Goal: Submit feedback/report problem

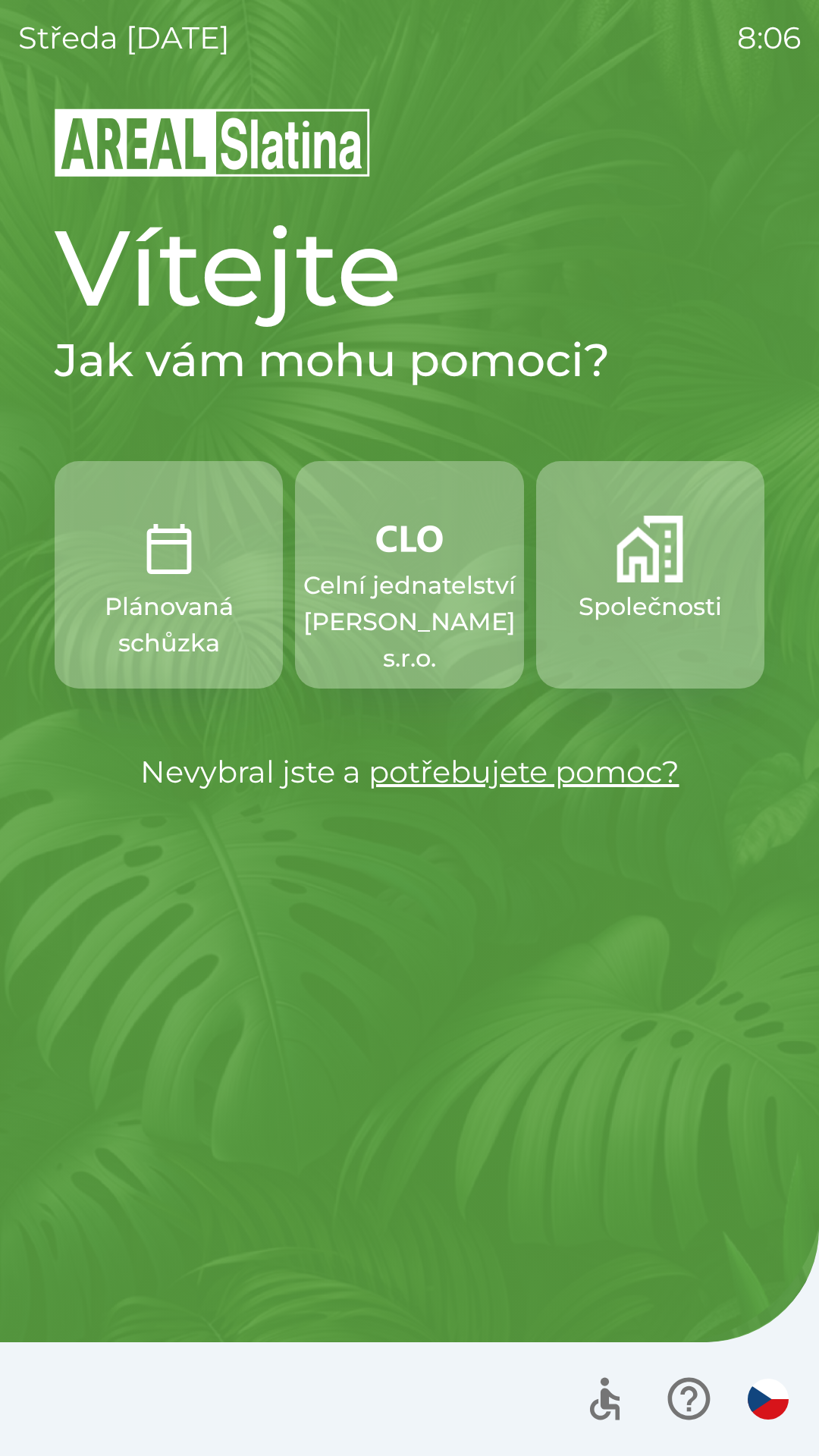
click at [642, 633] on button "Společnosti" at bounding box center [650, 575] width 228 height 227
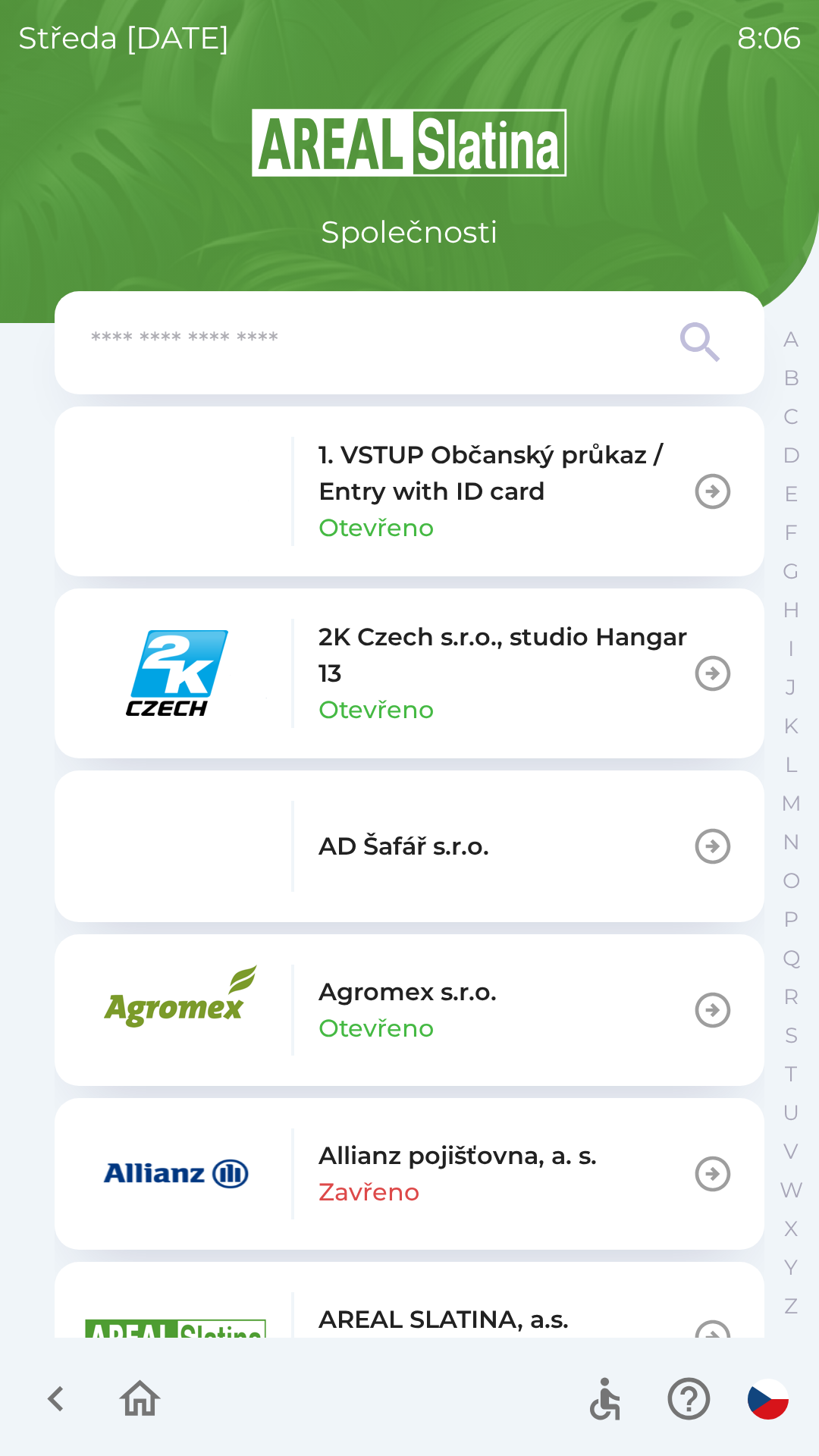
click at [112, 1394] on button "button" at bounding box center [140, 1399] width 63 height 63
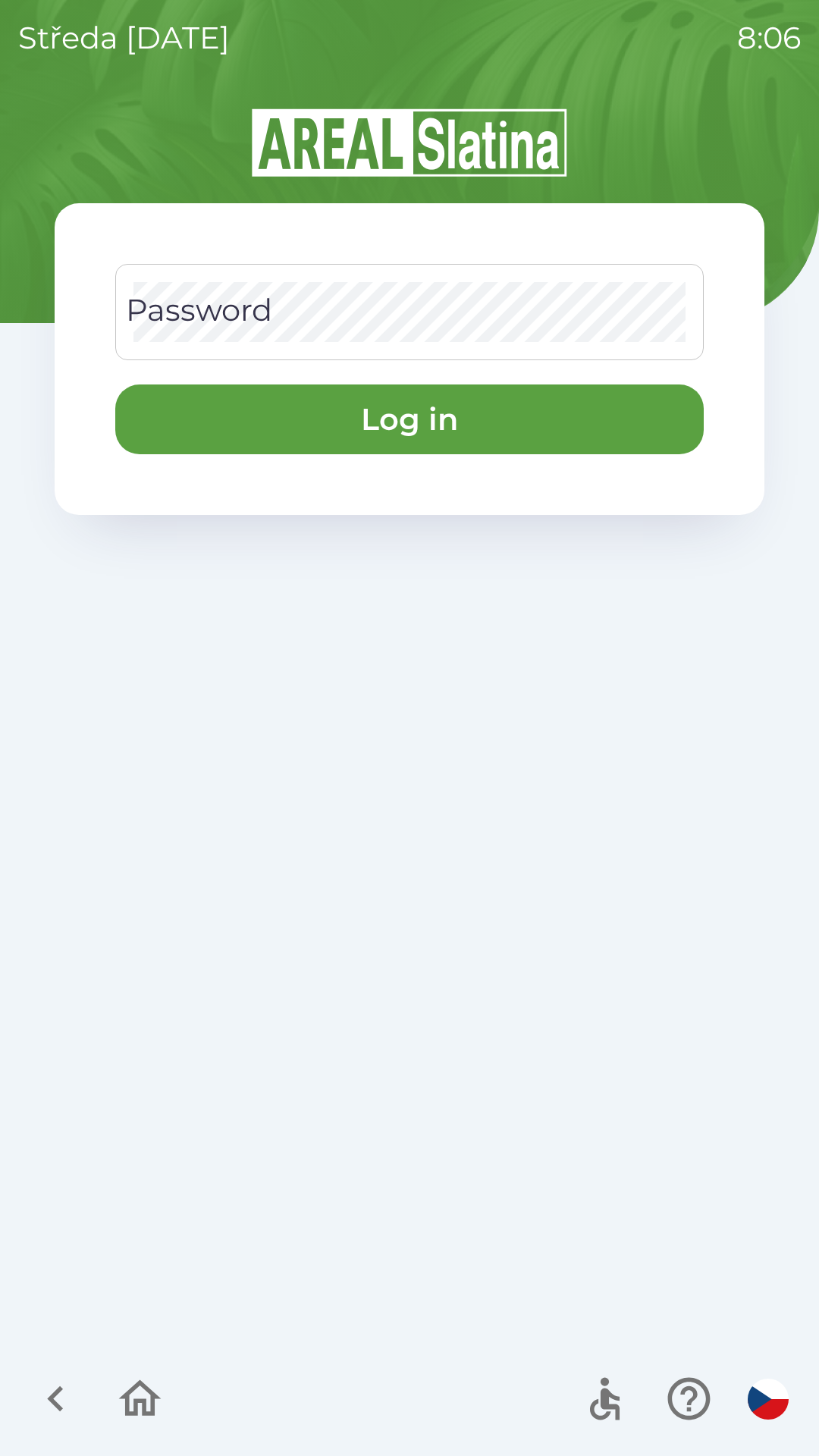
click at [168, 314] on div "Password Password" at bounding box center [409, 313] width 588 height 97
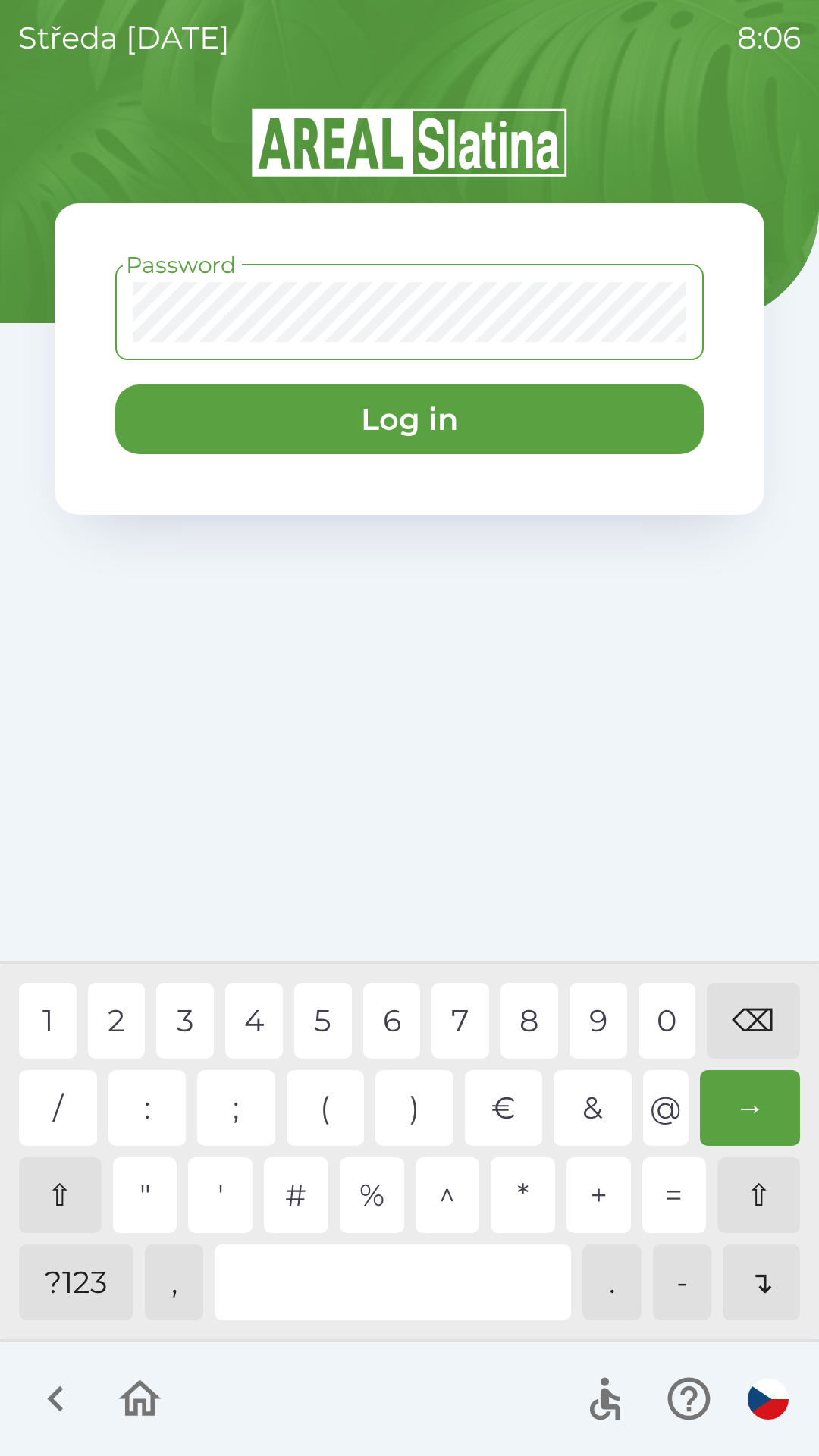
click at [41, 1273] on div "?123" at bounding box center [76, 1282] width 115 height 76
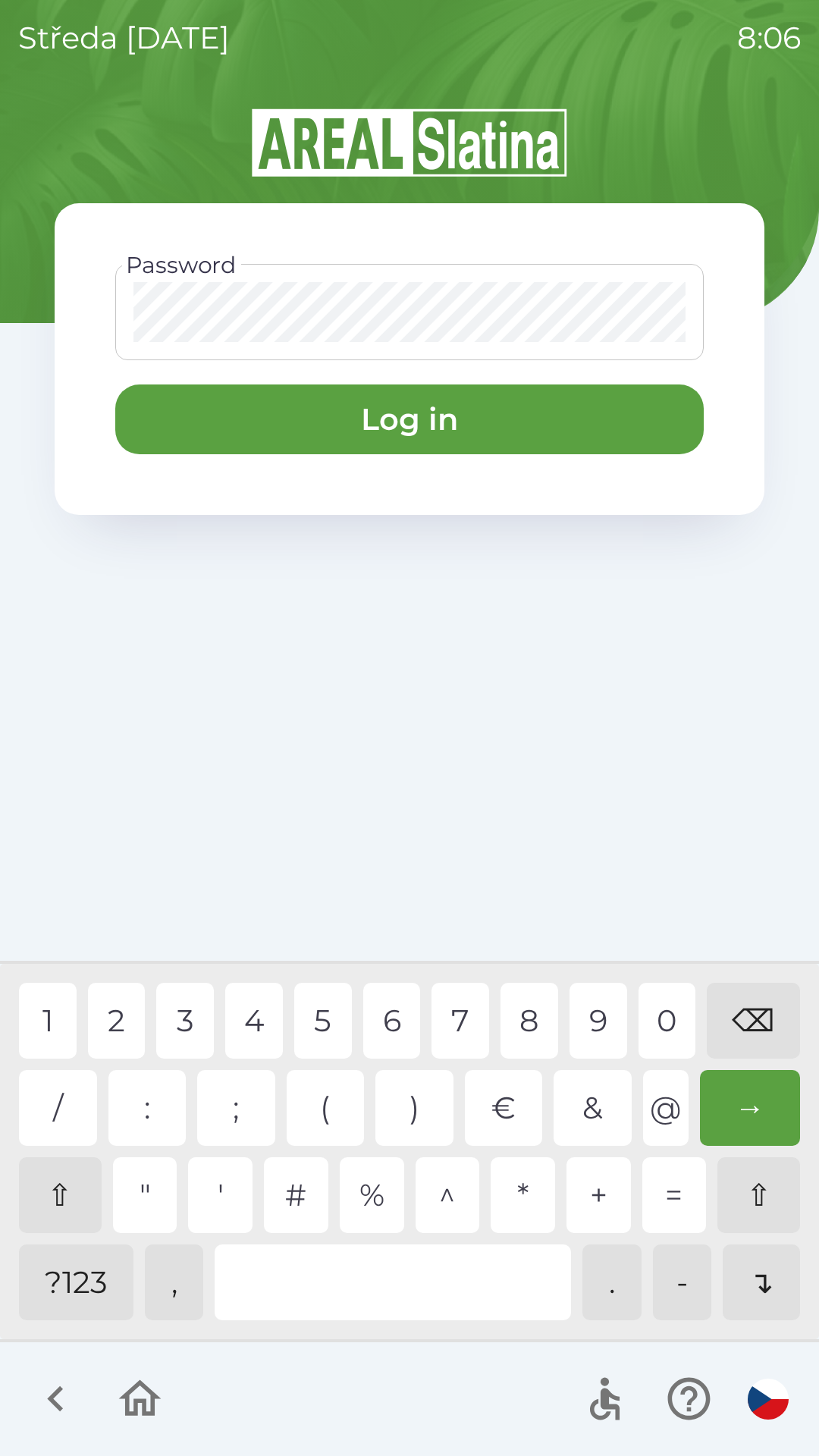
click at [322, 1036] on div "5" at bounding box center [323, 1021] width 57 height 76
click at [394, 1008] on div "6" at bounding box center [392, 1021] width 57 height 76
click at [461, 1021] on div "7" at bounding box center [460, 1021] width 57 height 76
click at [155, 428] on button "Log in" at bounding box center [409, 419] width 588 height 70
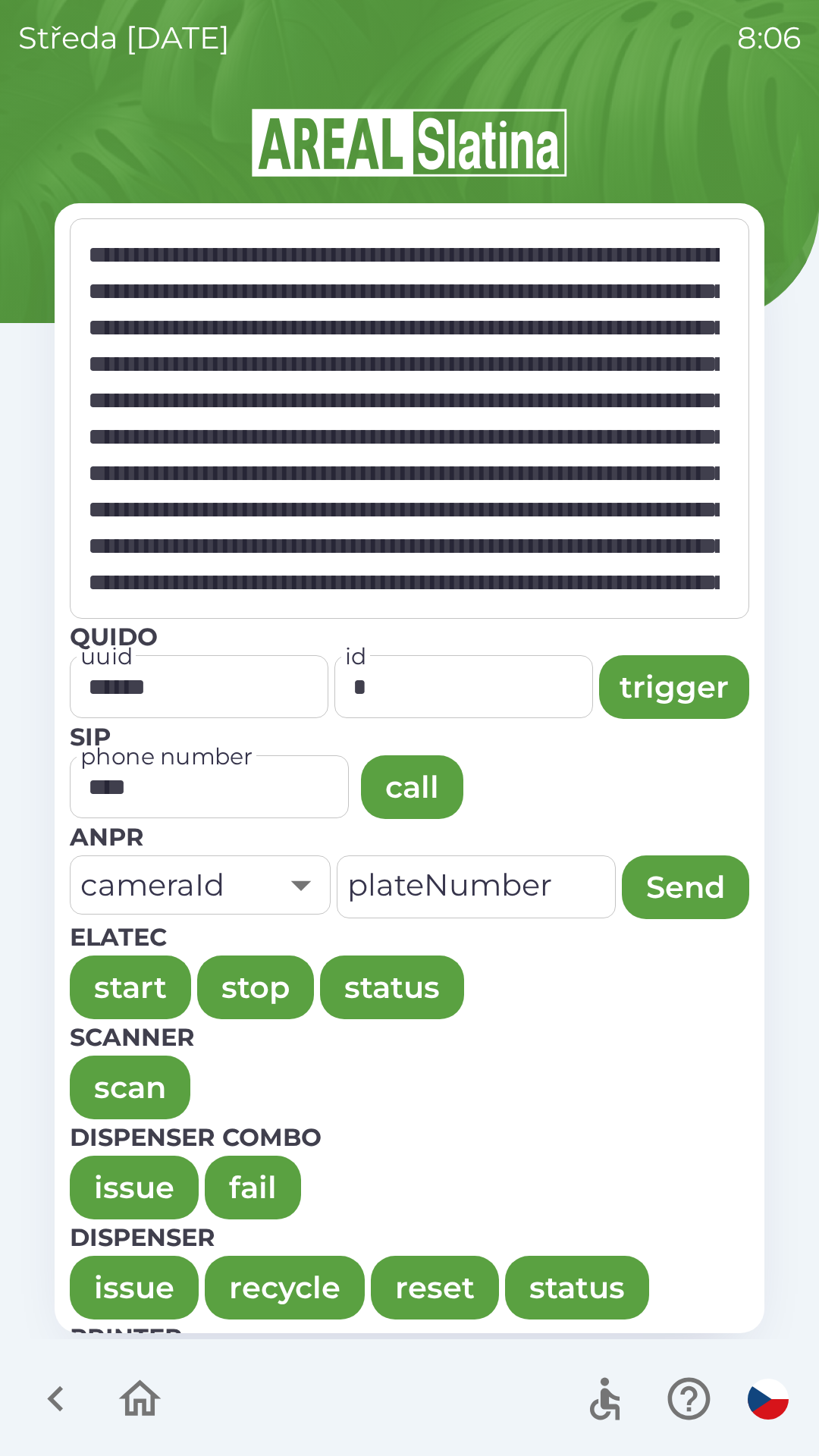
click at [137, 1186] on button "issue" at bounding box center [134, 1187] width 129 height 64
click at [107, 1177] on button "issue" at bounding box center [134, 1187] width 129 height 64
click at [116, 1168] on button "issue" at bounding box center [134, 1187] width 129 height 64
click at [93, 1186] on button "issue" at bounding box center [134, 1187] width 129 height 64
click at [107, 1186] on button "issue" at bounding box center [134, 1187] width 129 height 64
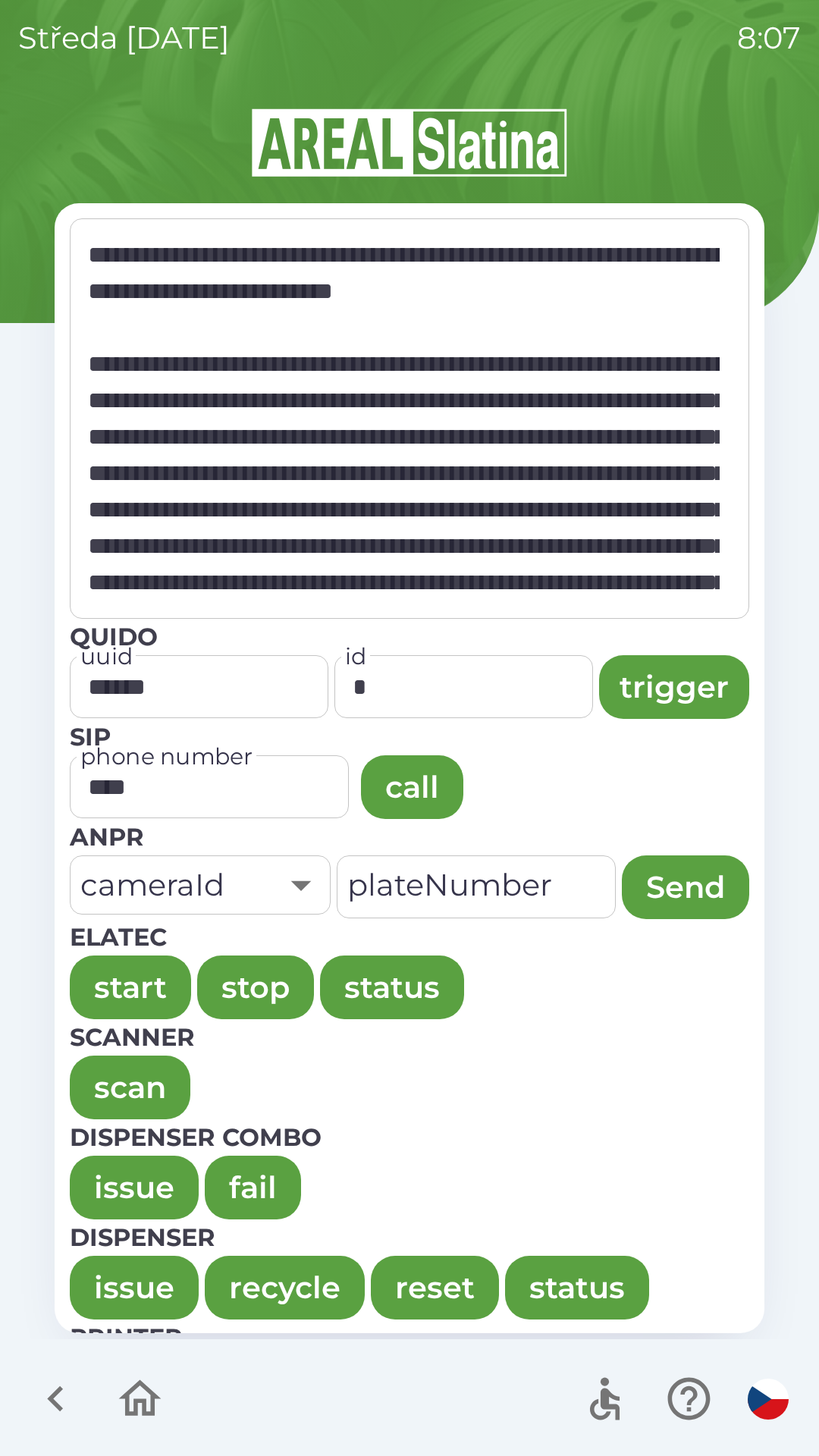
click at [132, 1164] on button "issue" at bounding box center [134, 1187] width 129 height 64
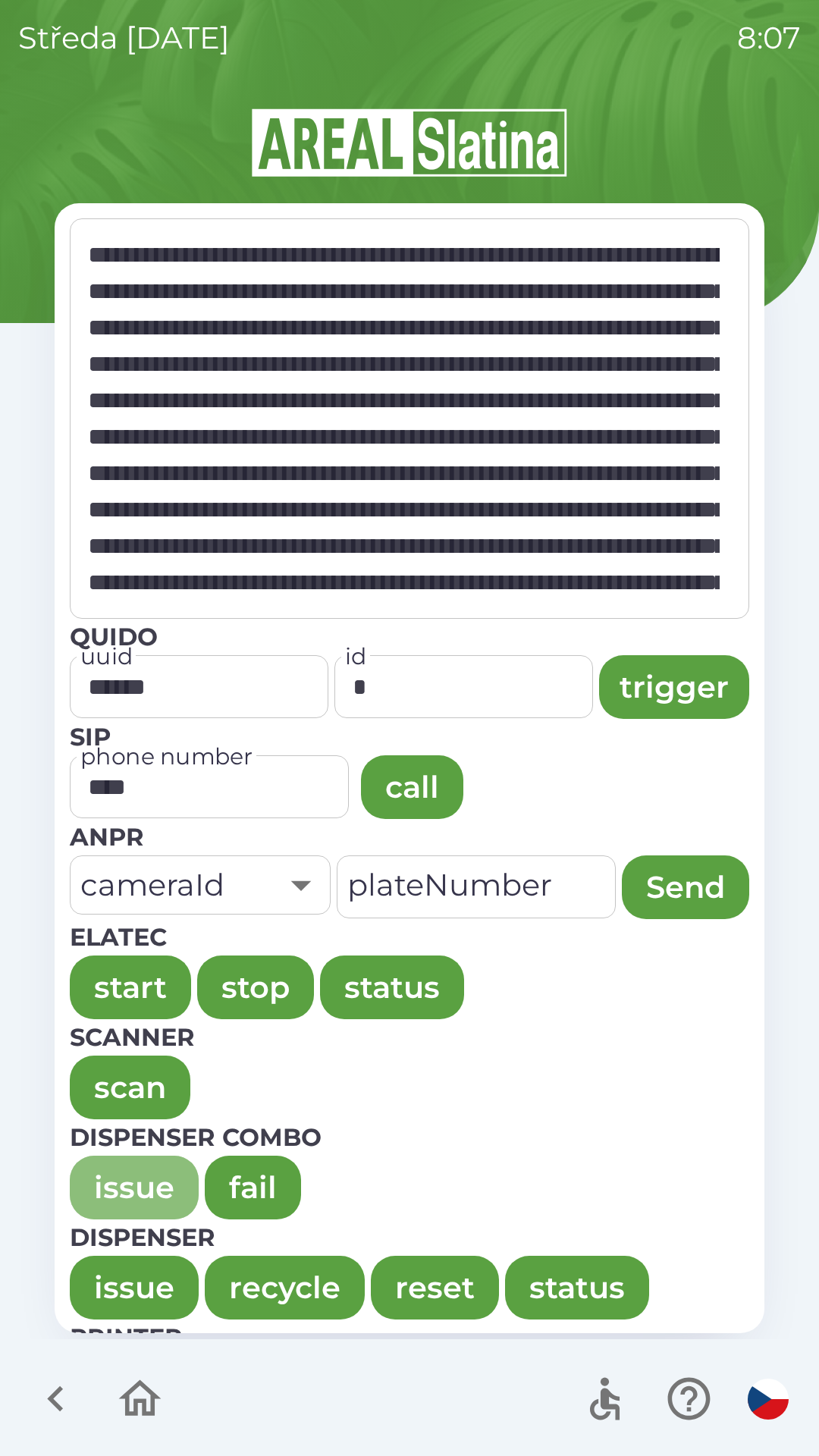
click at [94, 1178] on button "issue" at bounding box center [134, 1187] width 129 height 64
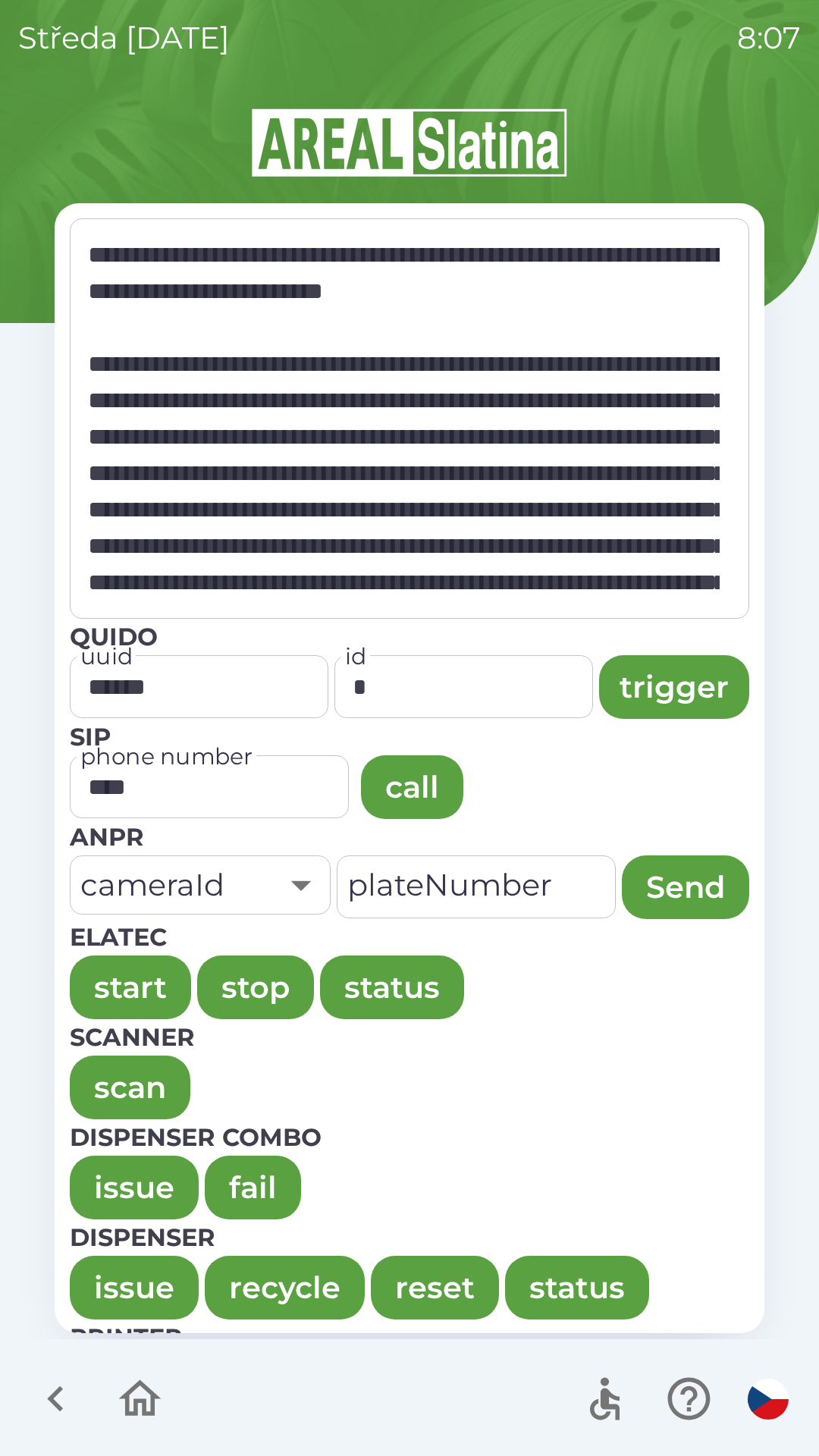
click at [80, 1175] on button "issue" at bounding box center [134, 1187] width 129 height 64
click at [110, 1177] on button "issue" at bounding box center [134, 1187] width 129 height 64
click at [92, 1172] on button "issue" at bounding box center [134, 1187] width 129 height 64
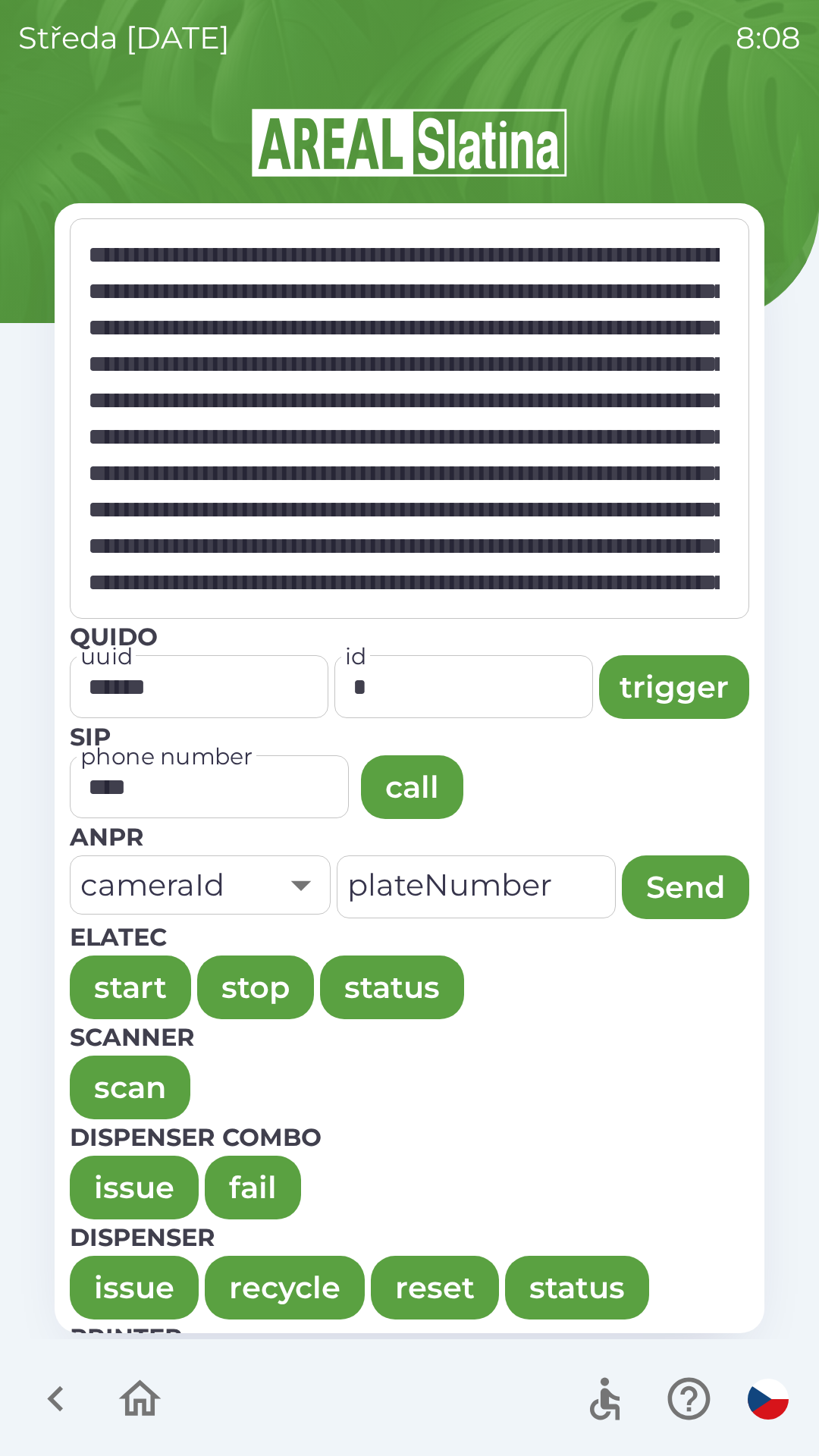
click at [105, 1178] on button "issue" at bounding box center [134, 1187] width 129 height 64
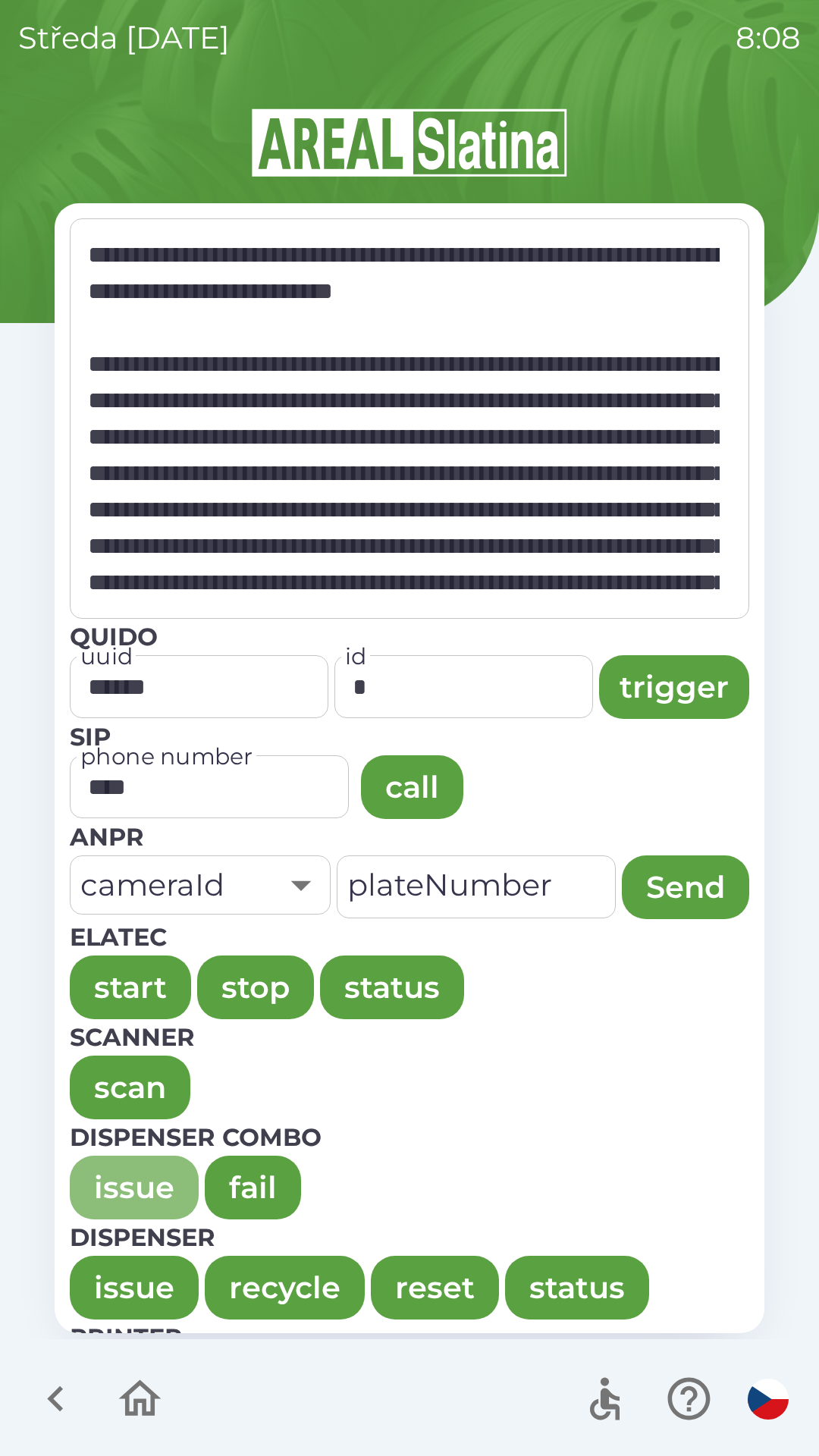
click at [101, 1171] on button "issue" at bounding box center [134, 1187] width 129 height 64
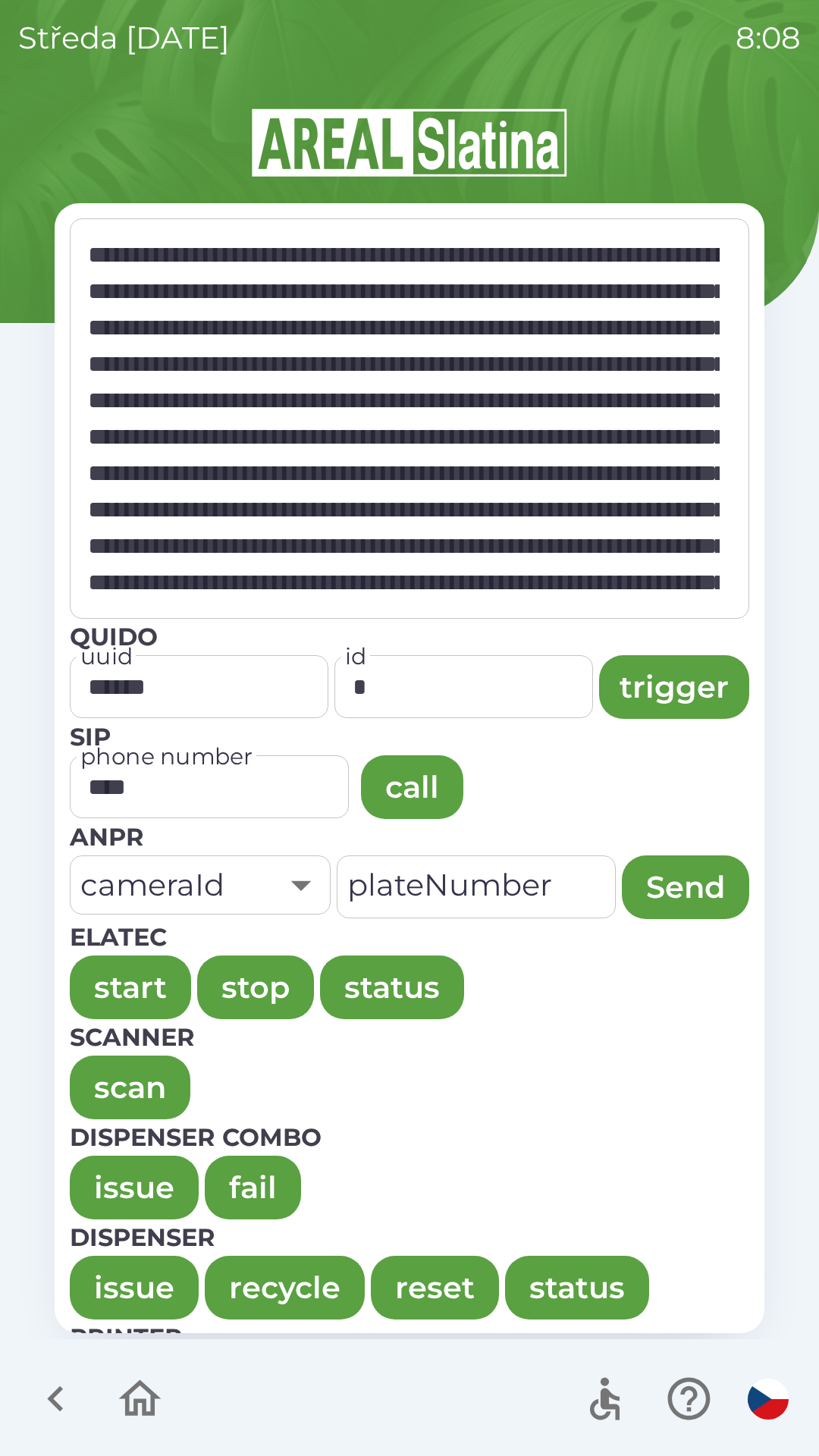
click at [107, 1168] on button "issue" at bounding box center [134, 1187] width 129 height 64
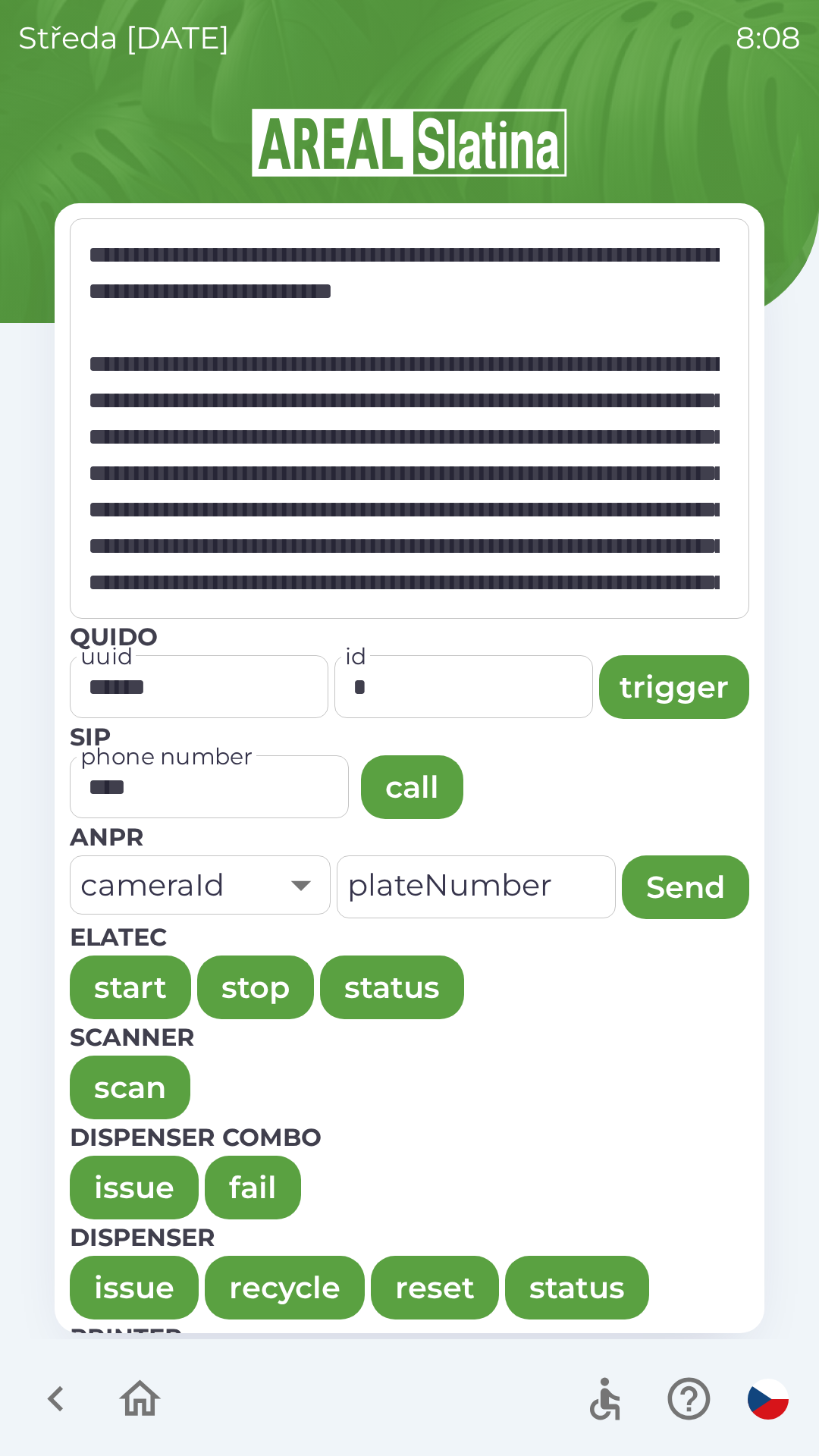
click at [109, 1160] on button "issue" at bounding box center [134, 1187] width 129 height 64
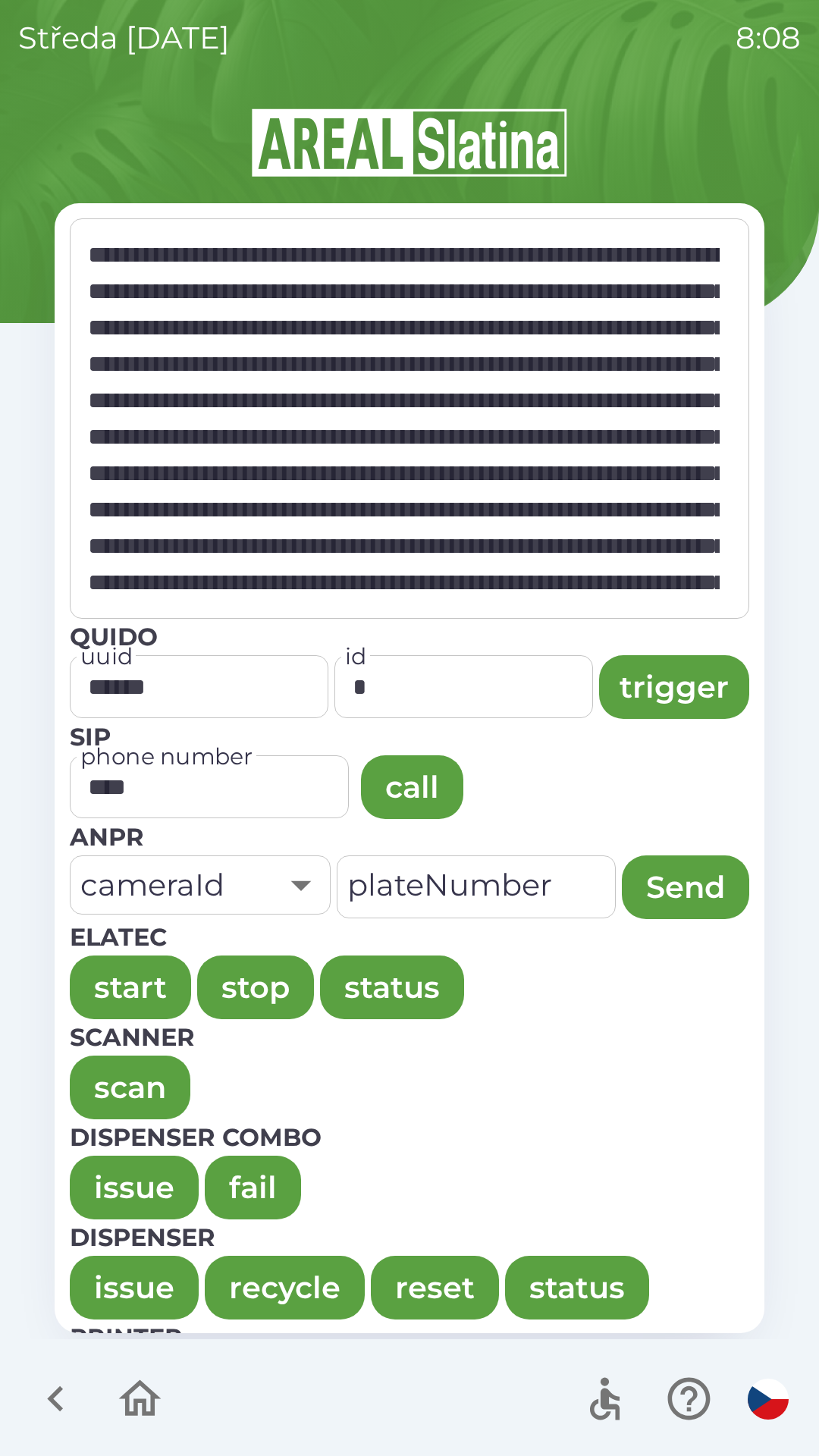
click at [107, 1186] on button "issue" at bounding box center [134, 1187] width 129 height 64
click at [111, 1186] on button "issue" at bounding box center [134, 1187] width 129 height 64
click at [104, 1187] on button "issue" at bounding box center [134, 1187] width 129 height 64
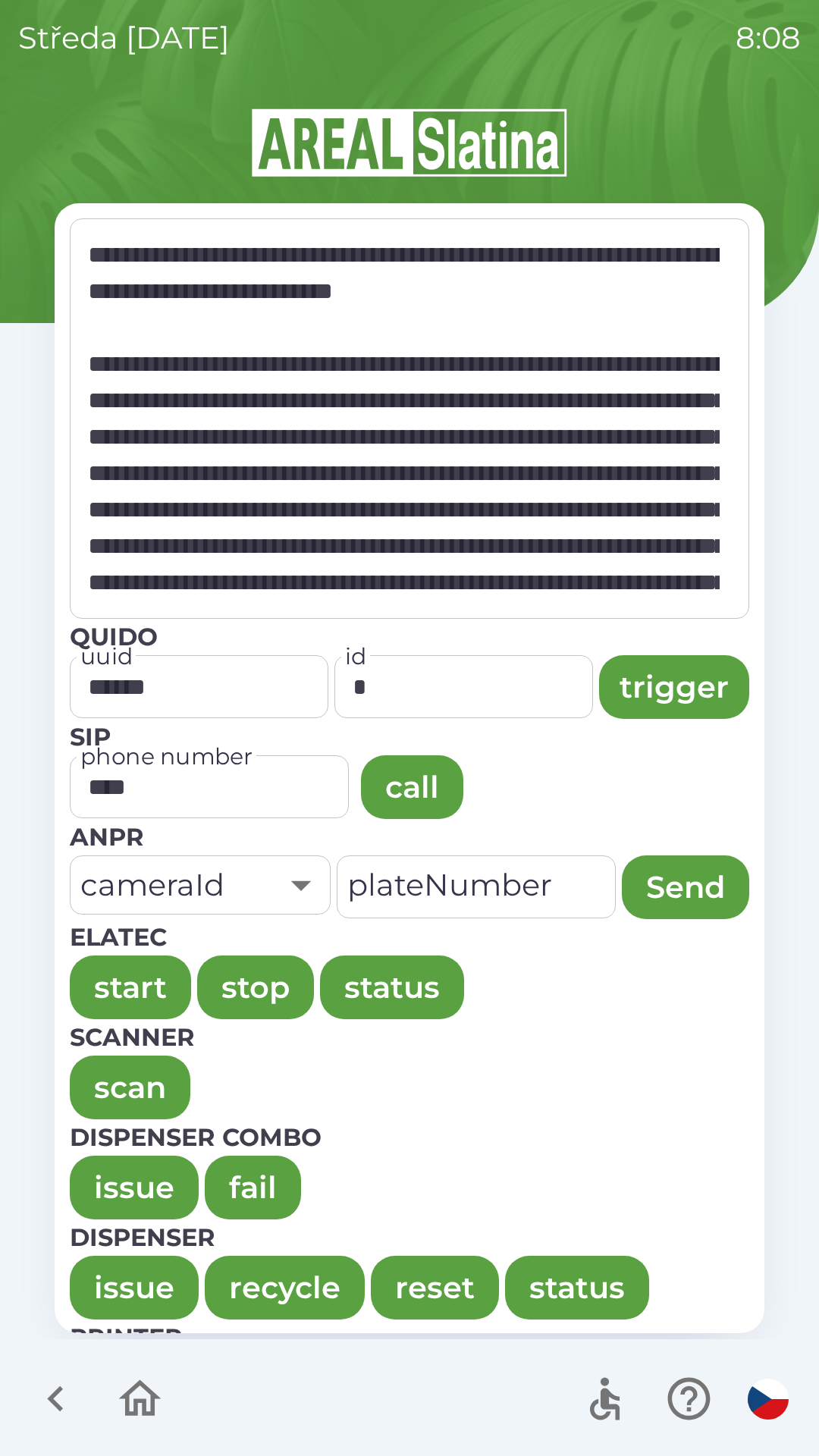
click at [76, 1189] on button "issue" at bounding box center [134, 1187] width 129 height 64
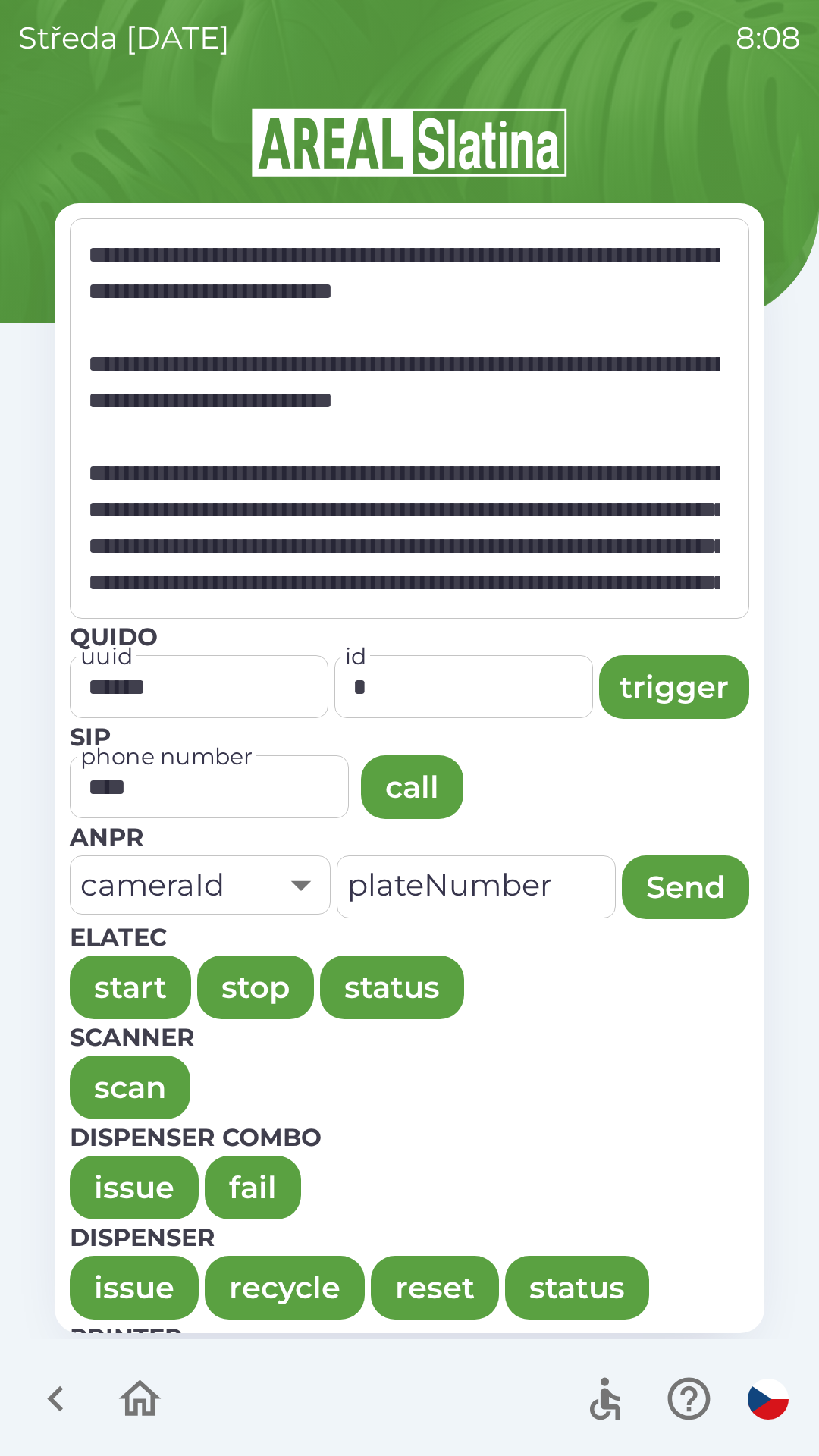
click at [104, 1158] on button "issue" at bounding box center [134, 1187] width 129 height 64
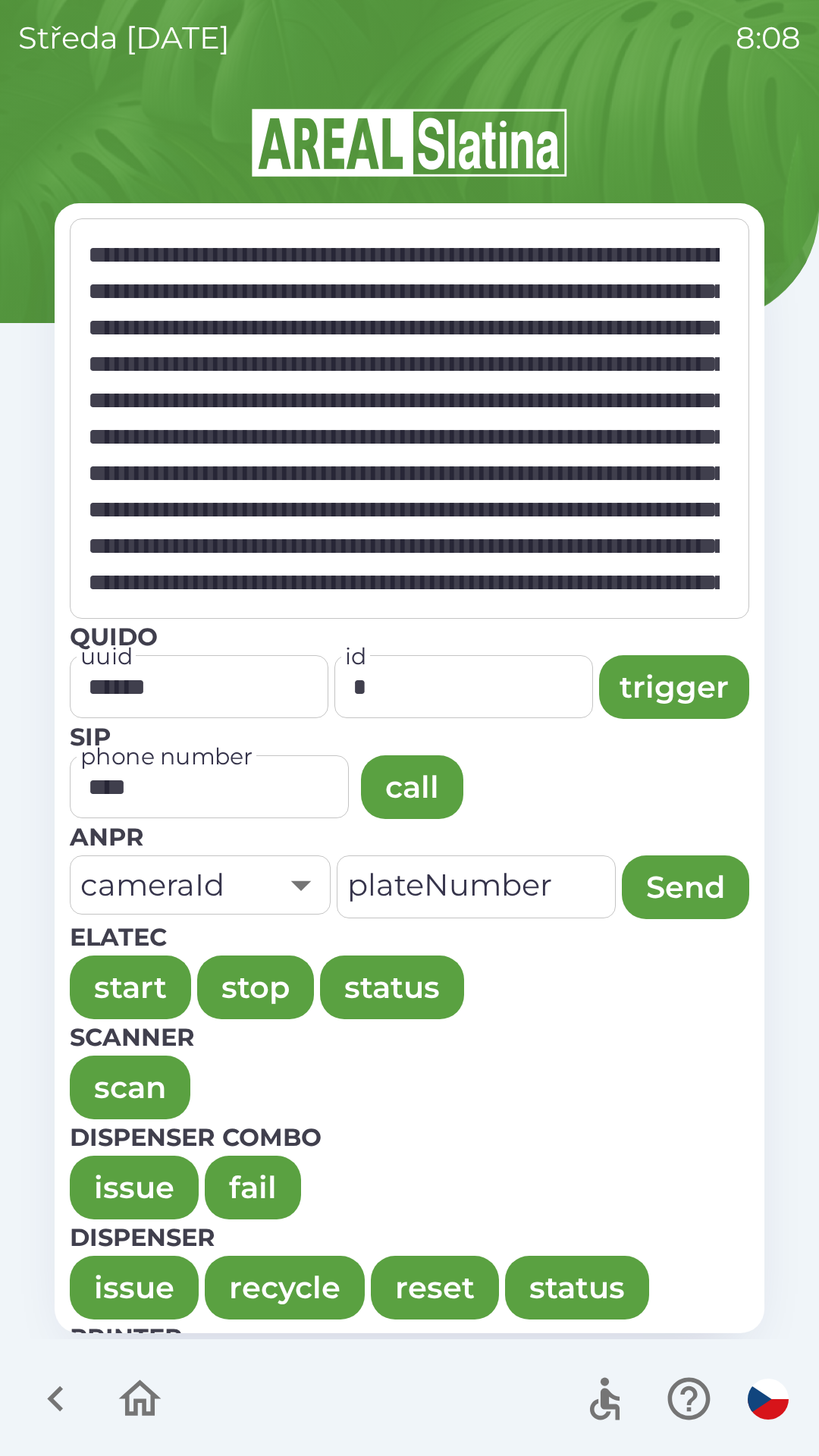
click at [104, 1171] on button "issue" at bounding box center [134, 1187] width 129 height 64
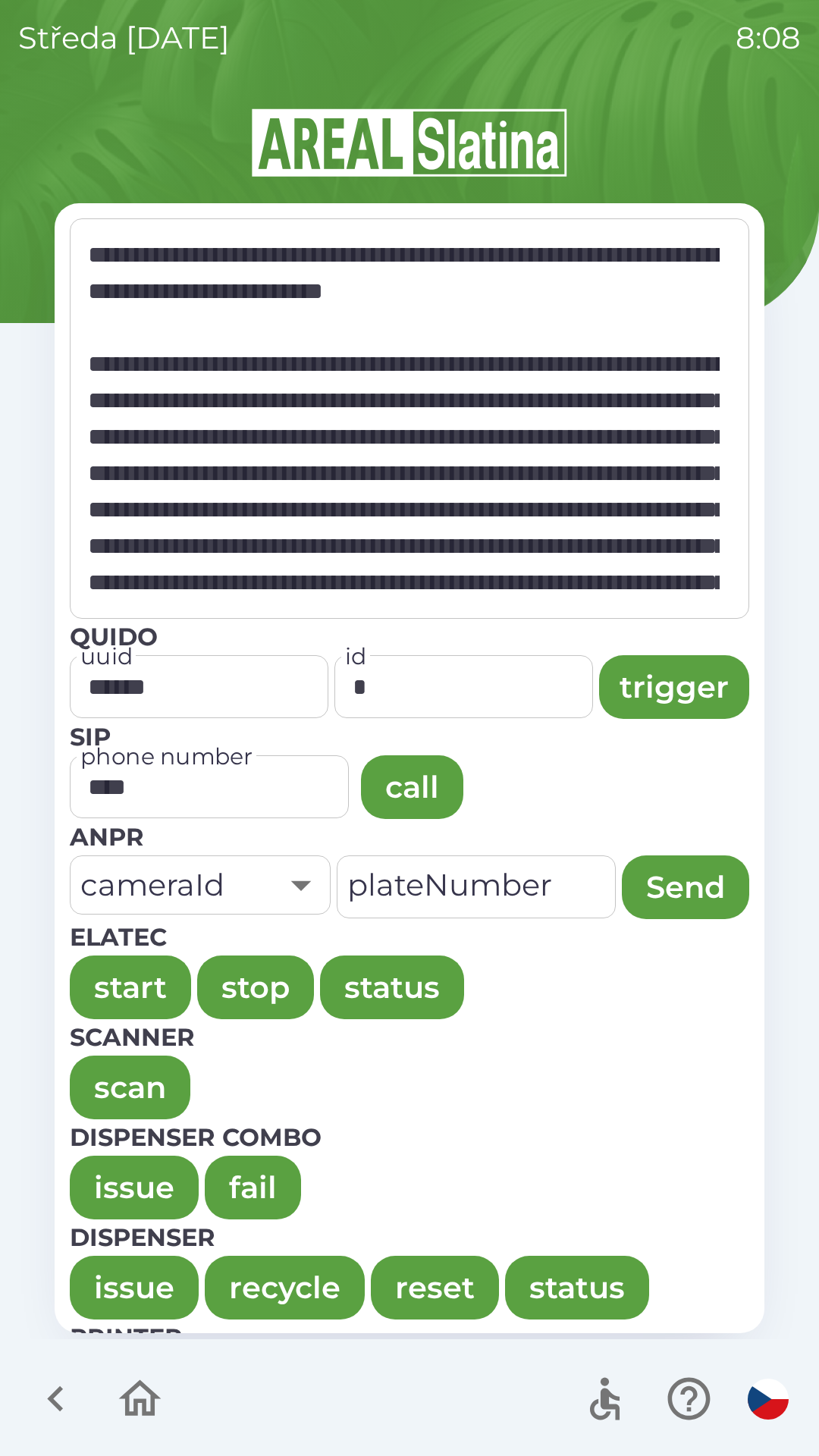
click at [107, 1178] on button "issue" at bounding box center [134, 1187] width 129 height 64
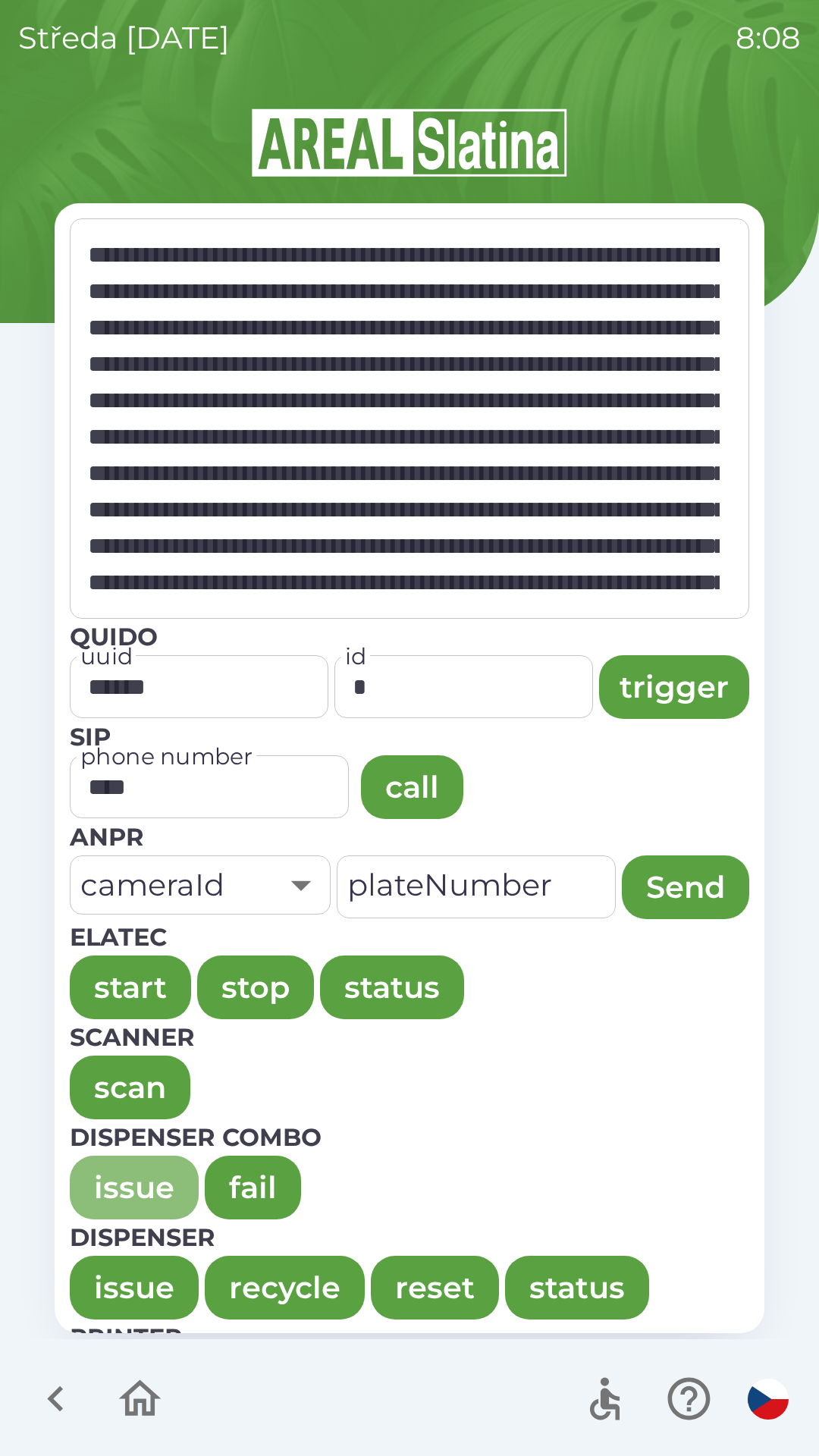
click at [92, 1193] on button "issue" at bounding box center [134, 1187] width 129 height 64
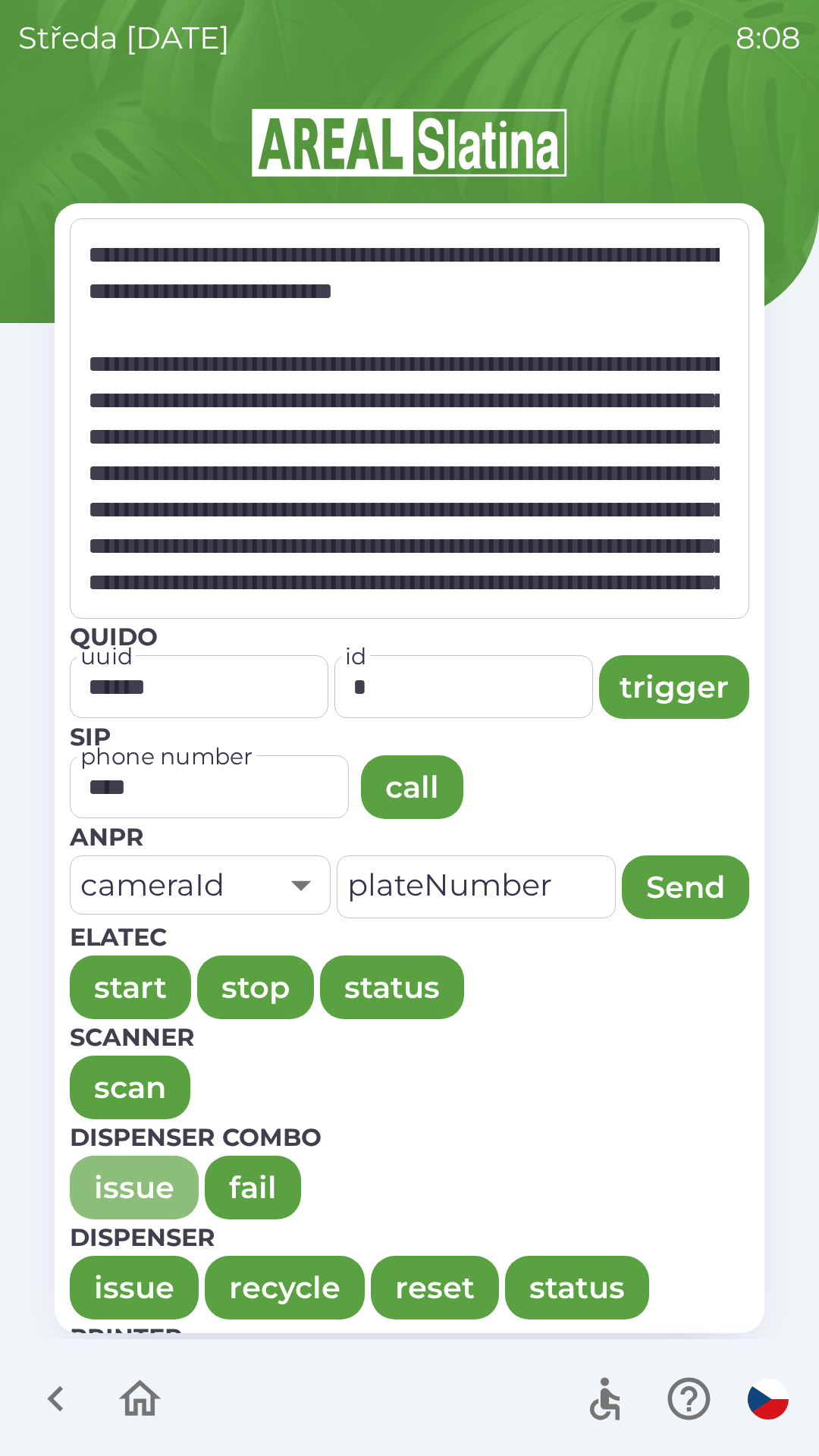
click at [90, 1186] on button "issue" at bounding box center [134, 1187] width 129 height 64
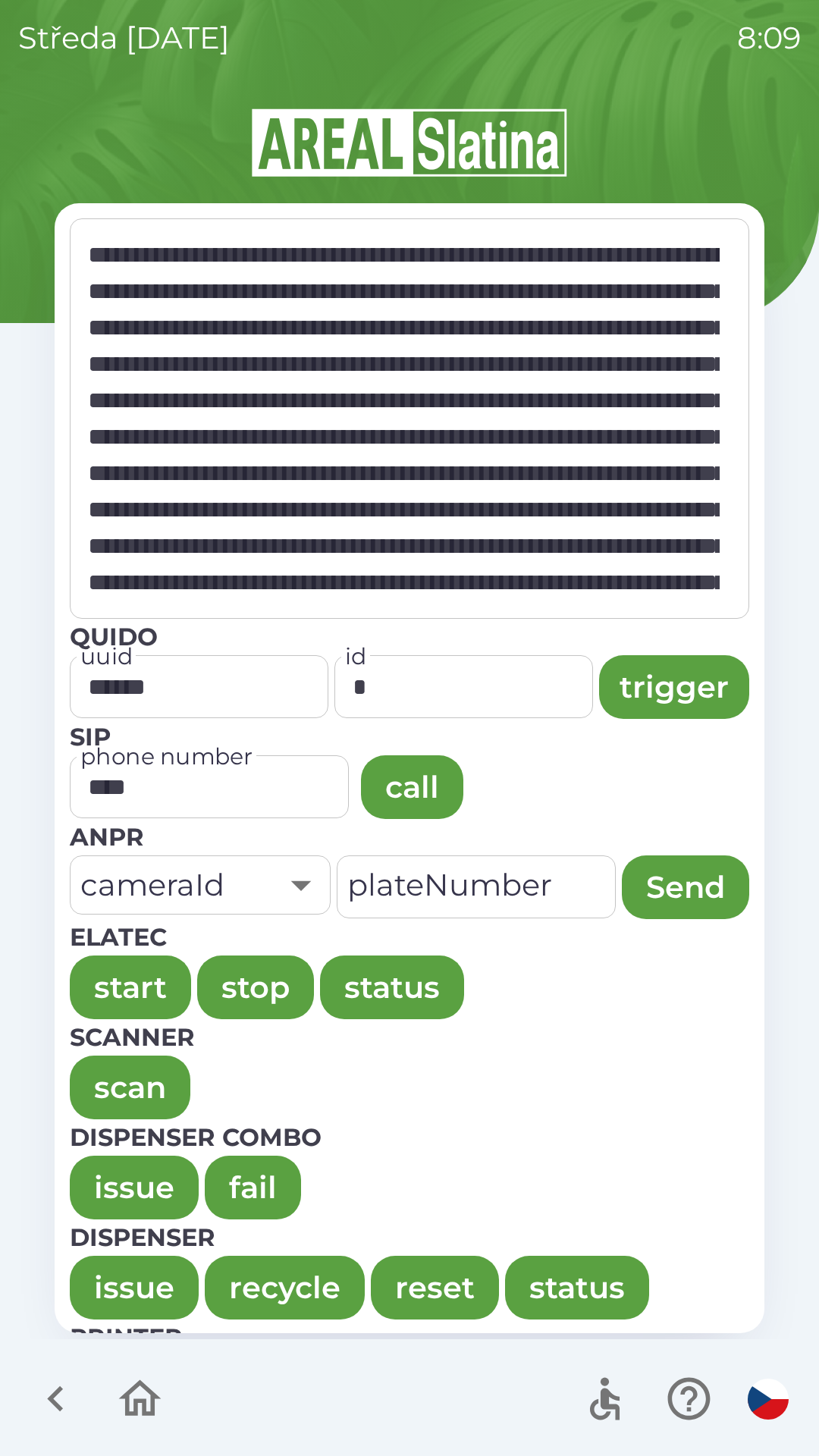
click at [102, 1171] on button "issue" at bounding box center [134, 1187] width 129 height 64
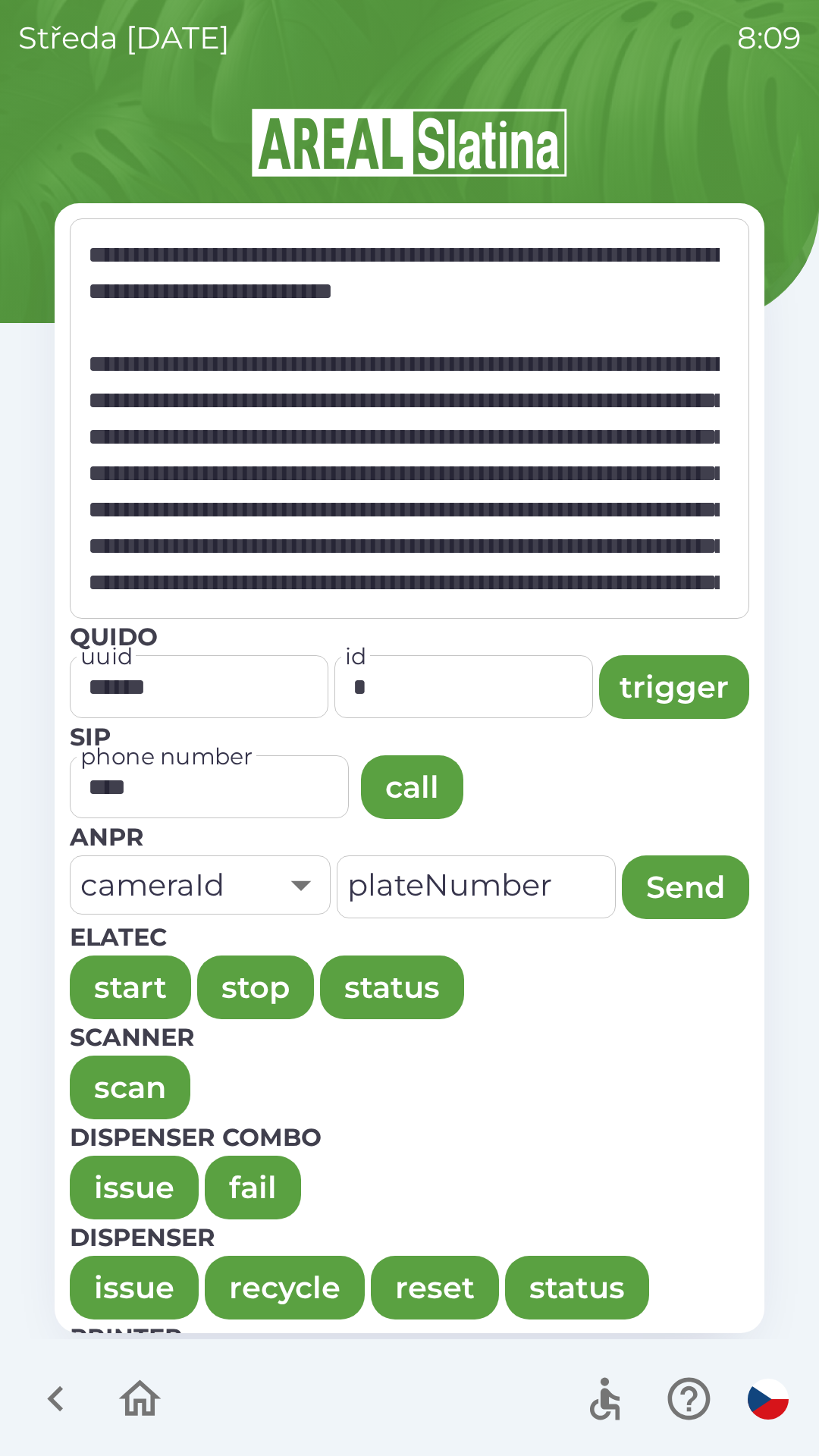
click at [107, 1175] on button "issue" at bounding box center [134, 1187] width 129 height 64
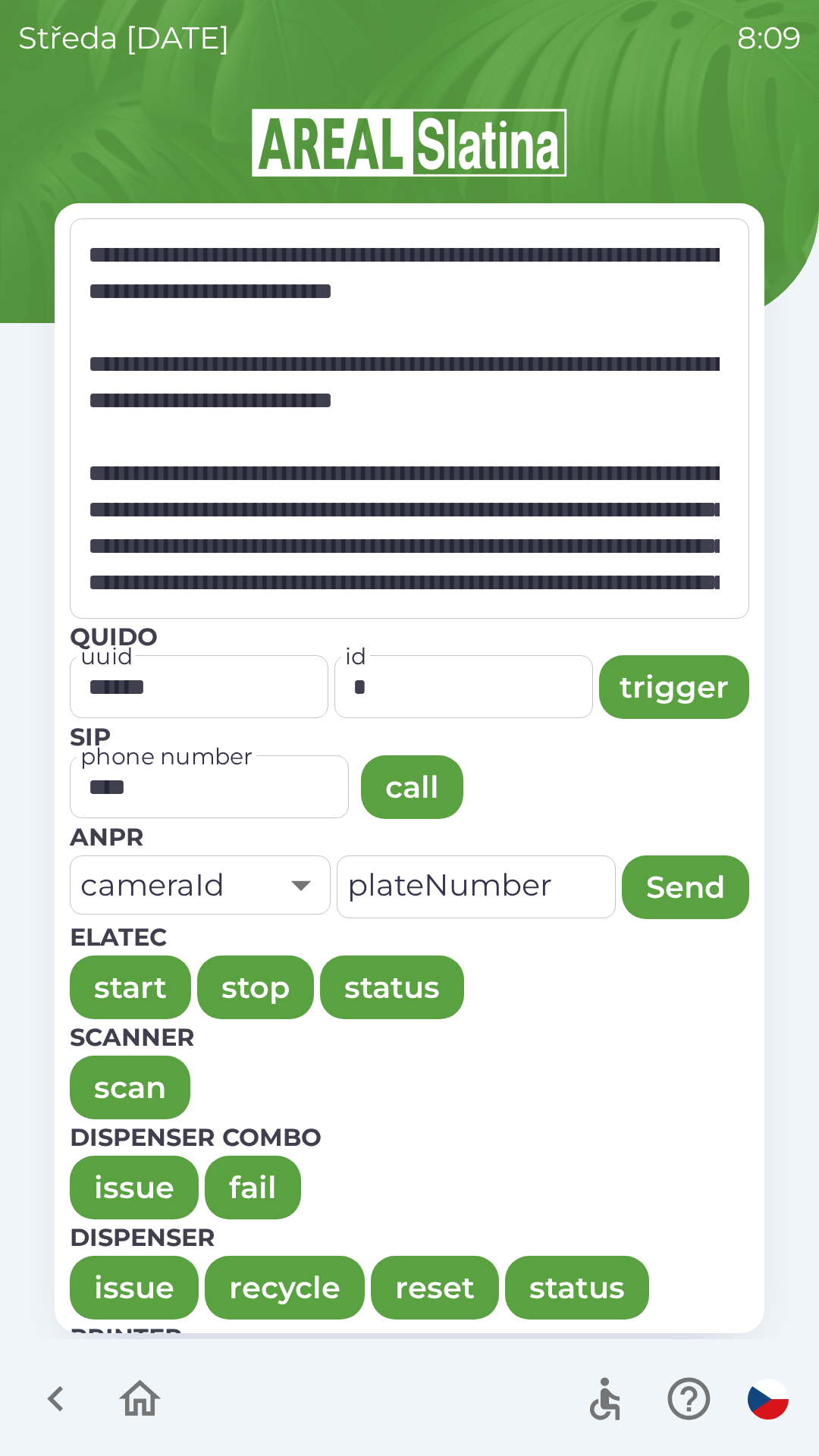
click at [118, 1162] on button "issue" at bounding box center [134, 1187] width 129 height 64
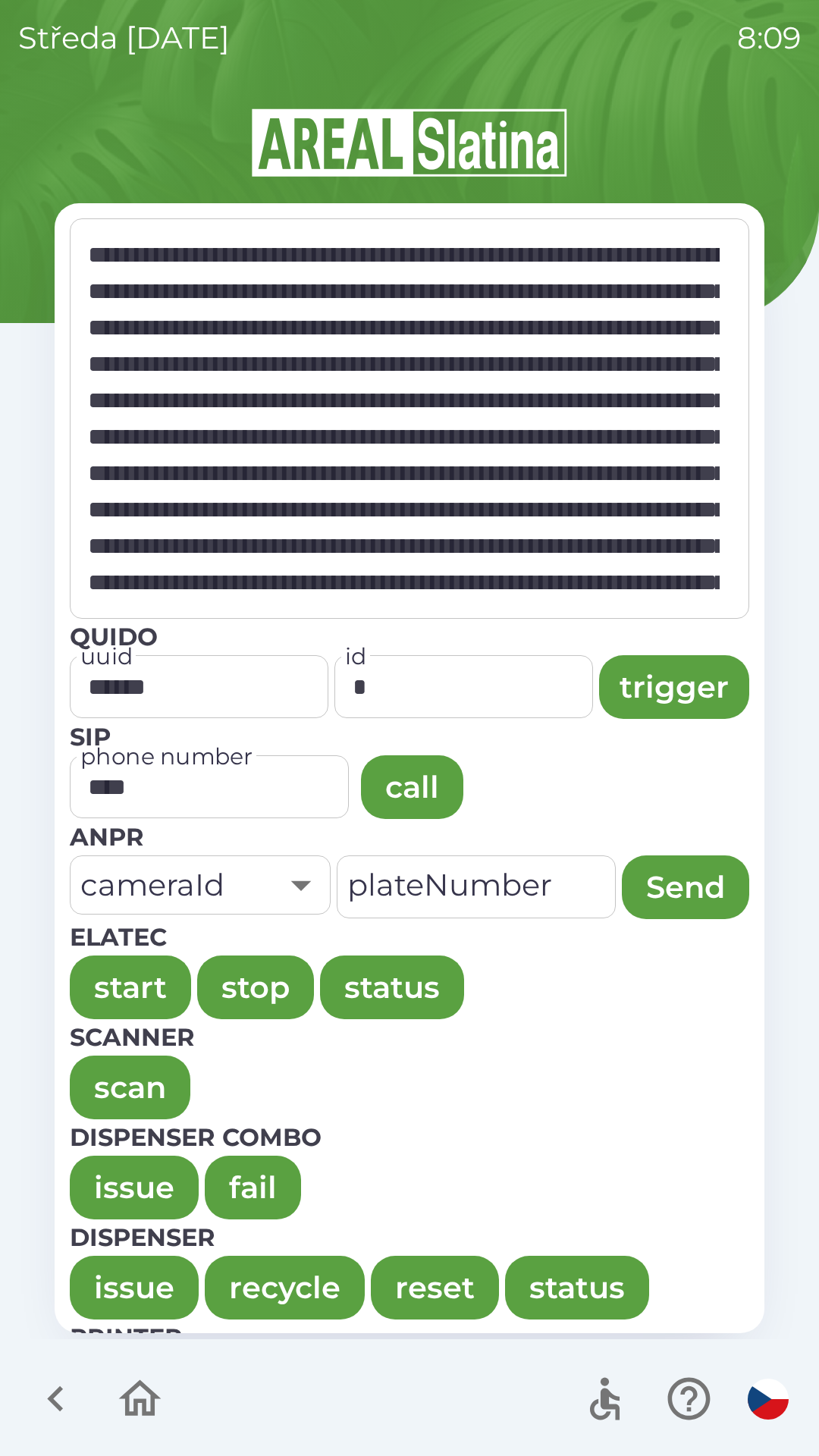
click at [109, 1160] on button "issue" at bounding box center [134, 1187] width 129 height 64
click at [120, 1192] on button "issue" at bounding box center [134, 1187] width 129 height 64
click at [115, 1176] on button "issue" at bounding box center [134, 1187] width 129 height 64
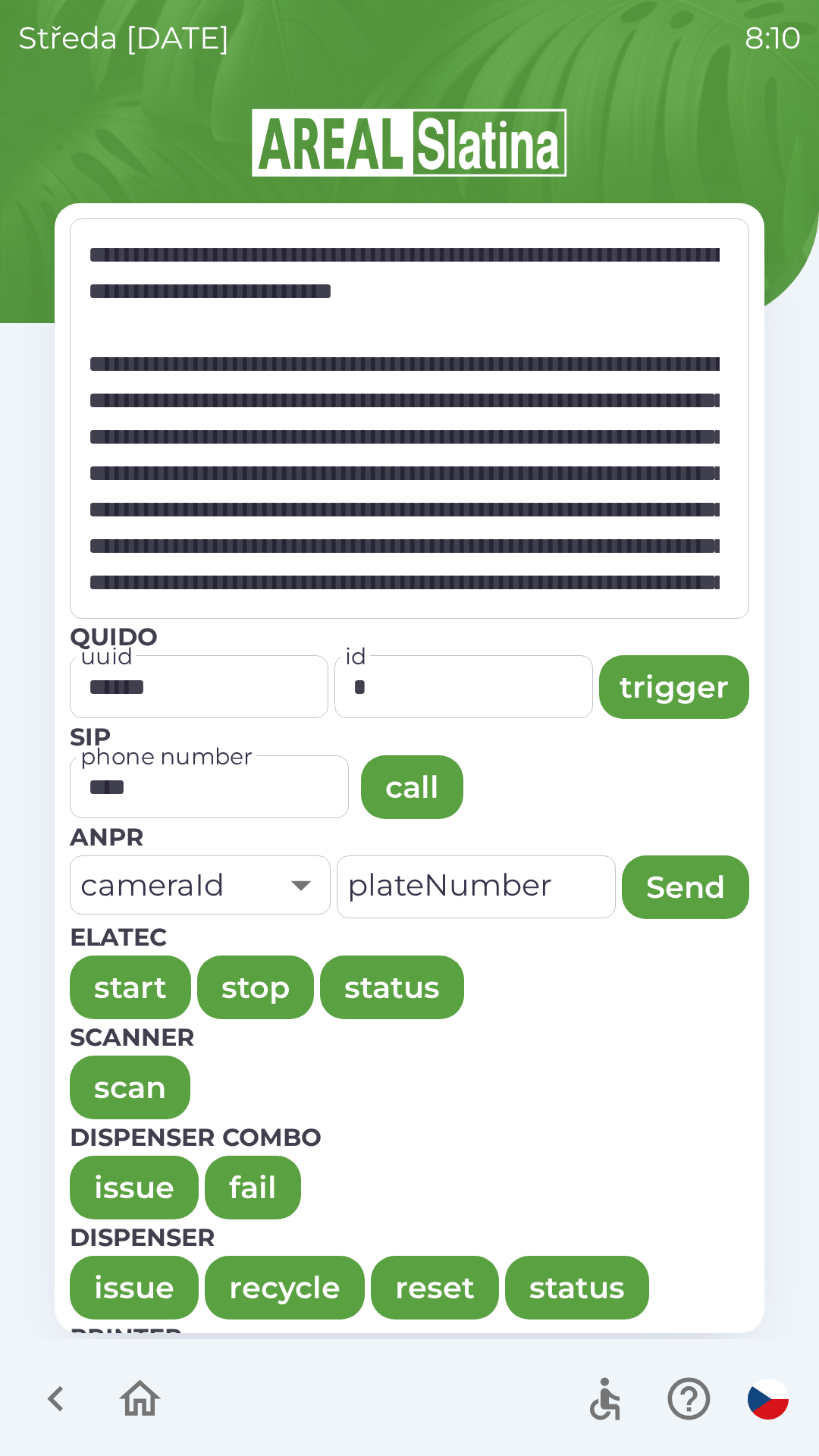
click at [116, 1161] on button "issue" at bounding box center [134, 1187] width 129 height 64
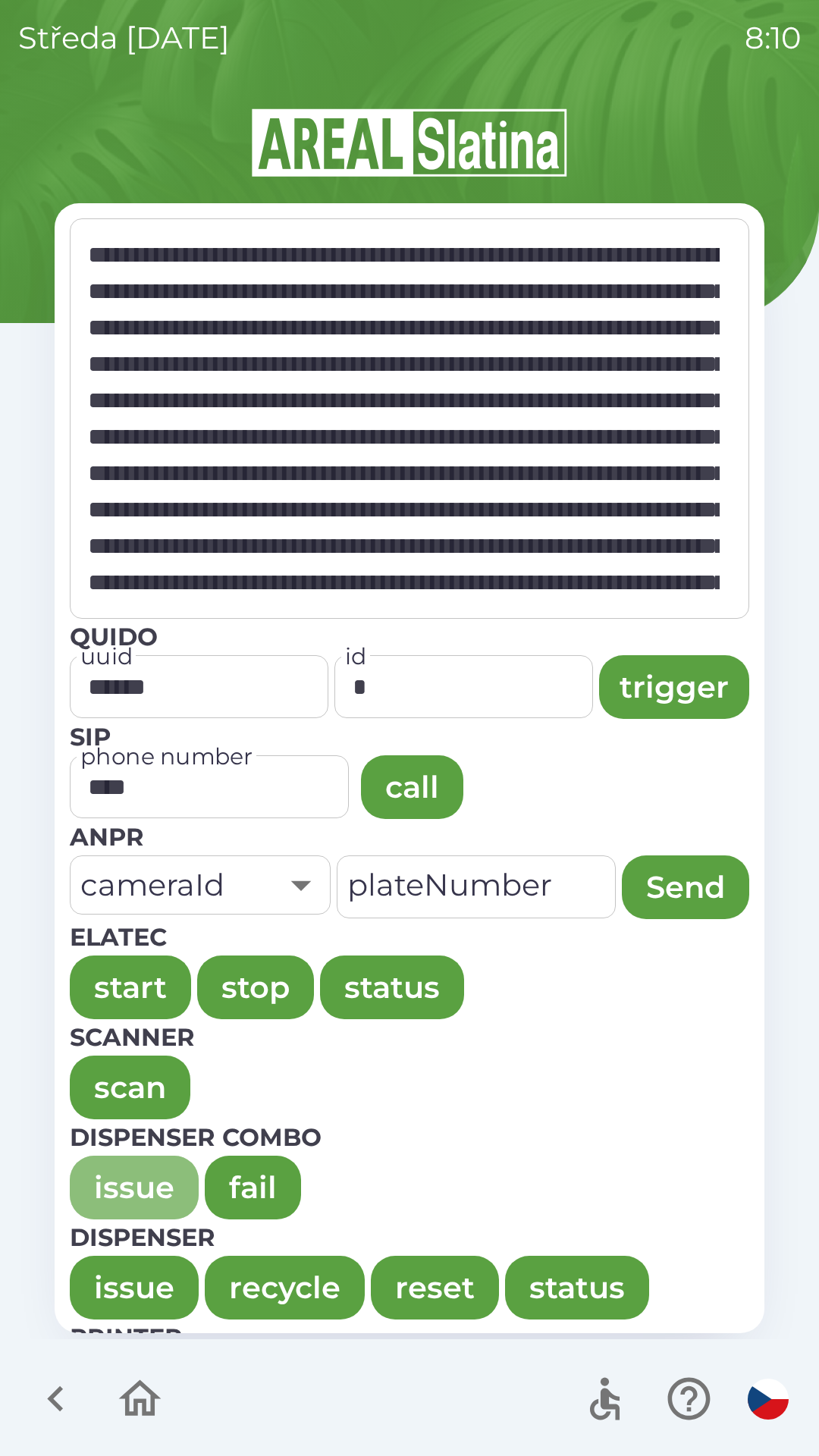
click at [107, 1164] on button "issue" at bounding box center [134, 1187] width 129 height 64
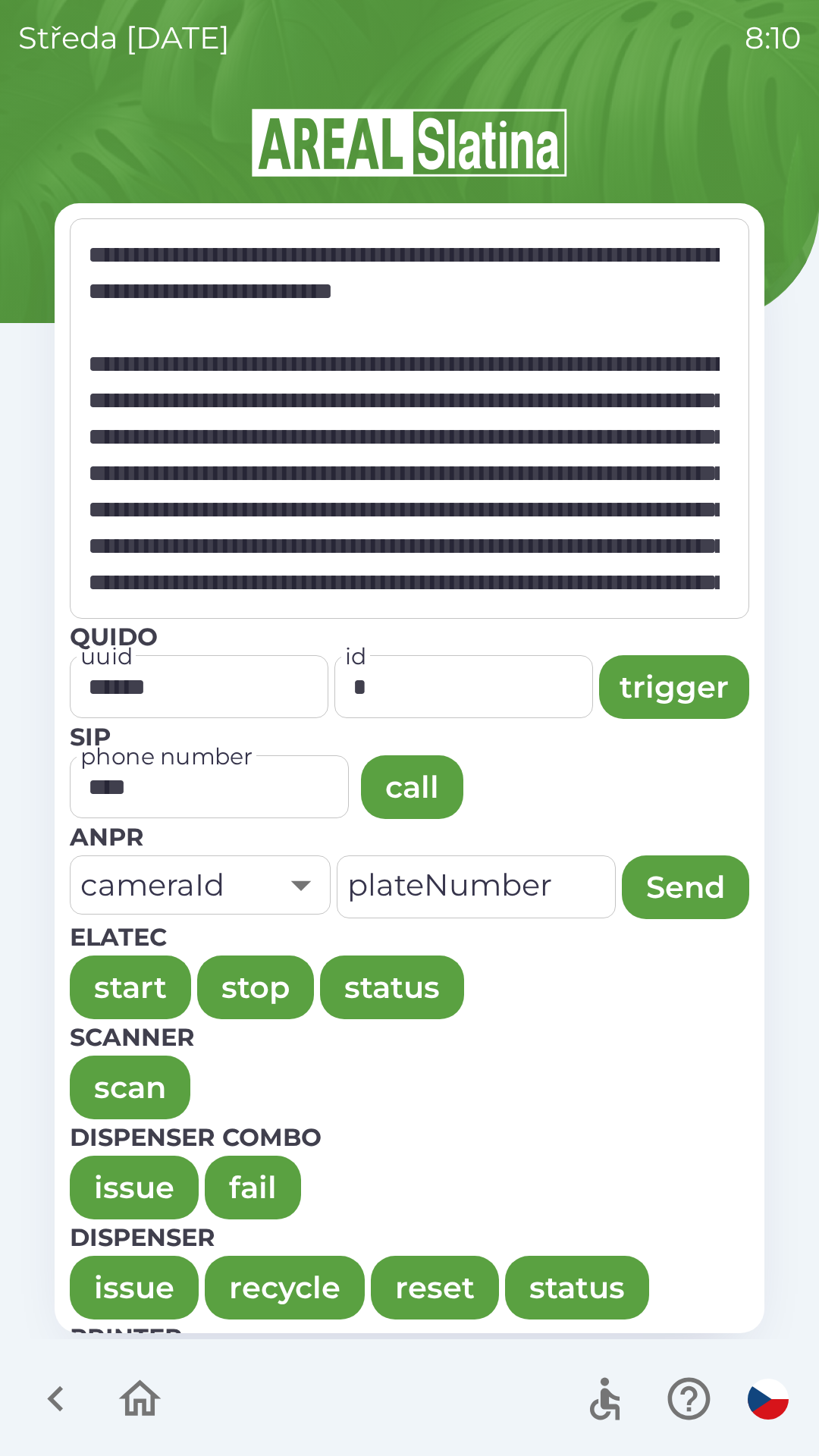
click at [107, 1172] on button "issue" at bounding box center [134, 1187] width 129 height 64
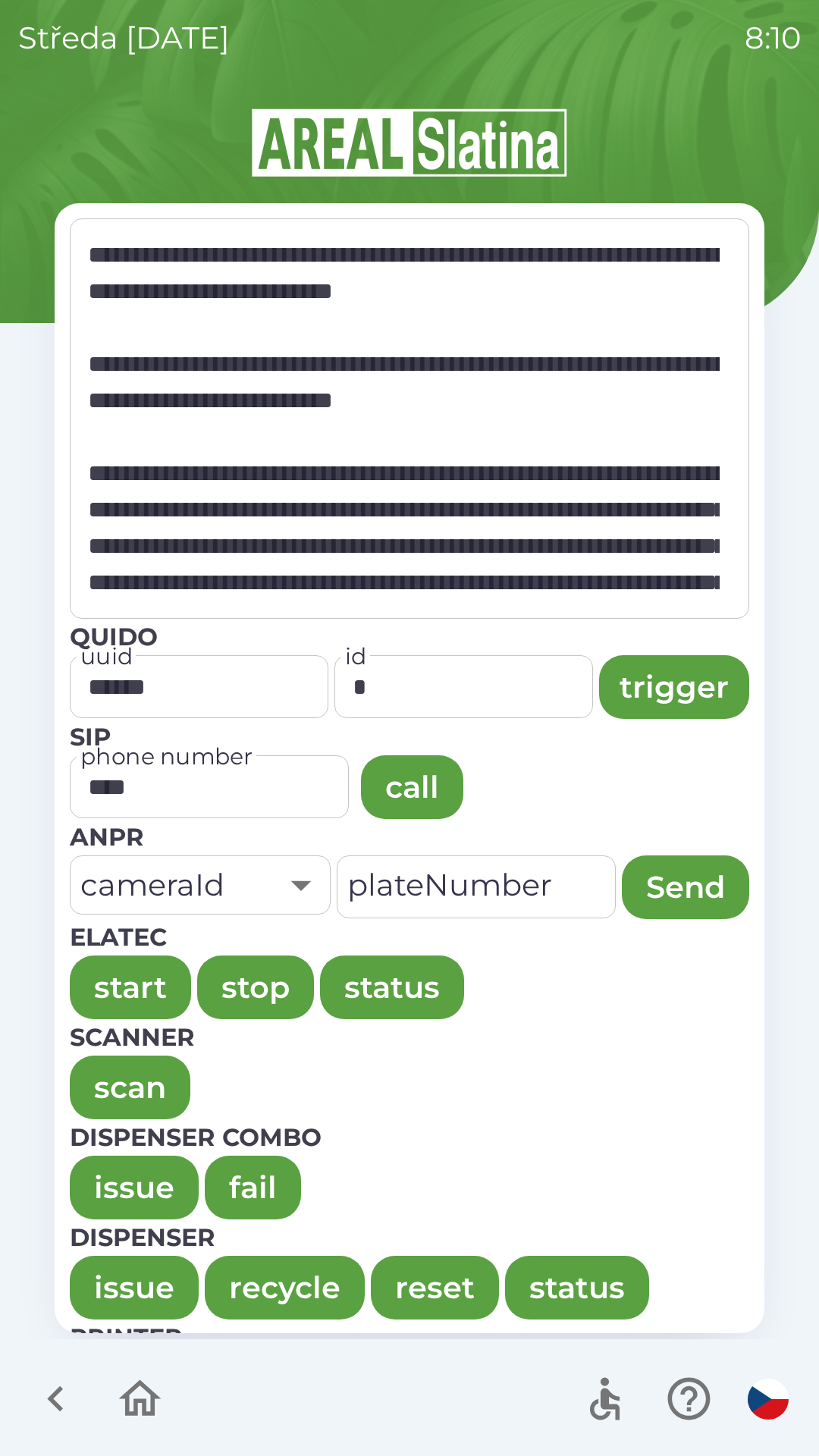
click at [109, 1164] on button "issue" at bounding box center [134, 1187] width 129 height 64
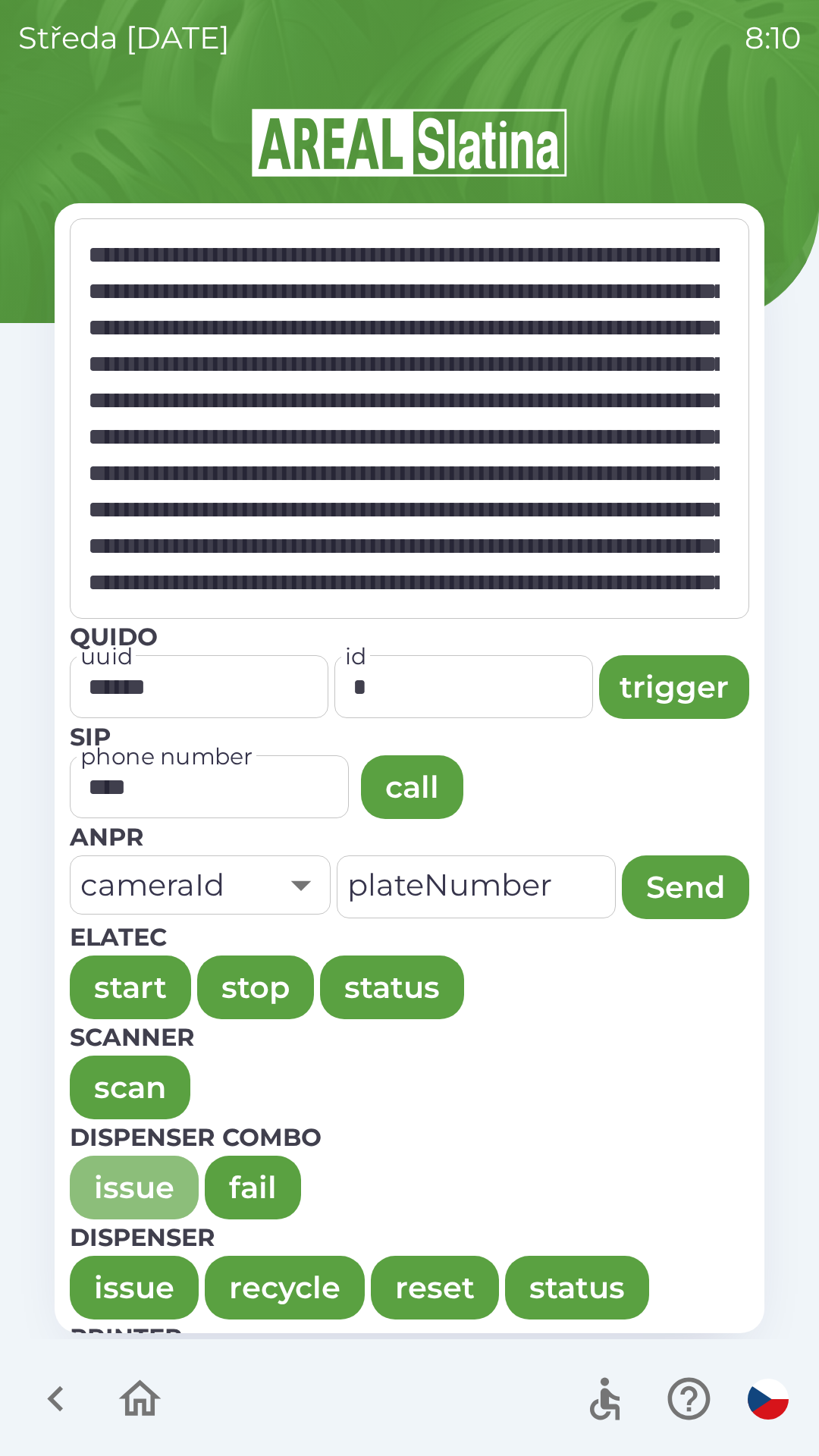
click at [116, 1161] on button "issue" at bounding box center [134, 1187] width 129 height 64
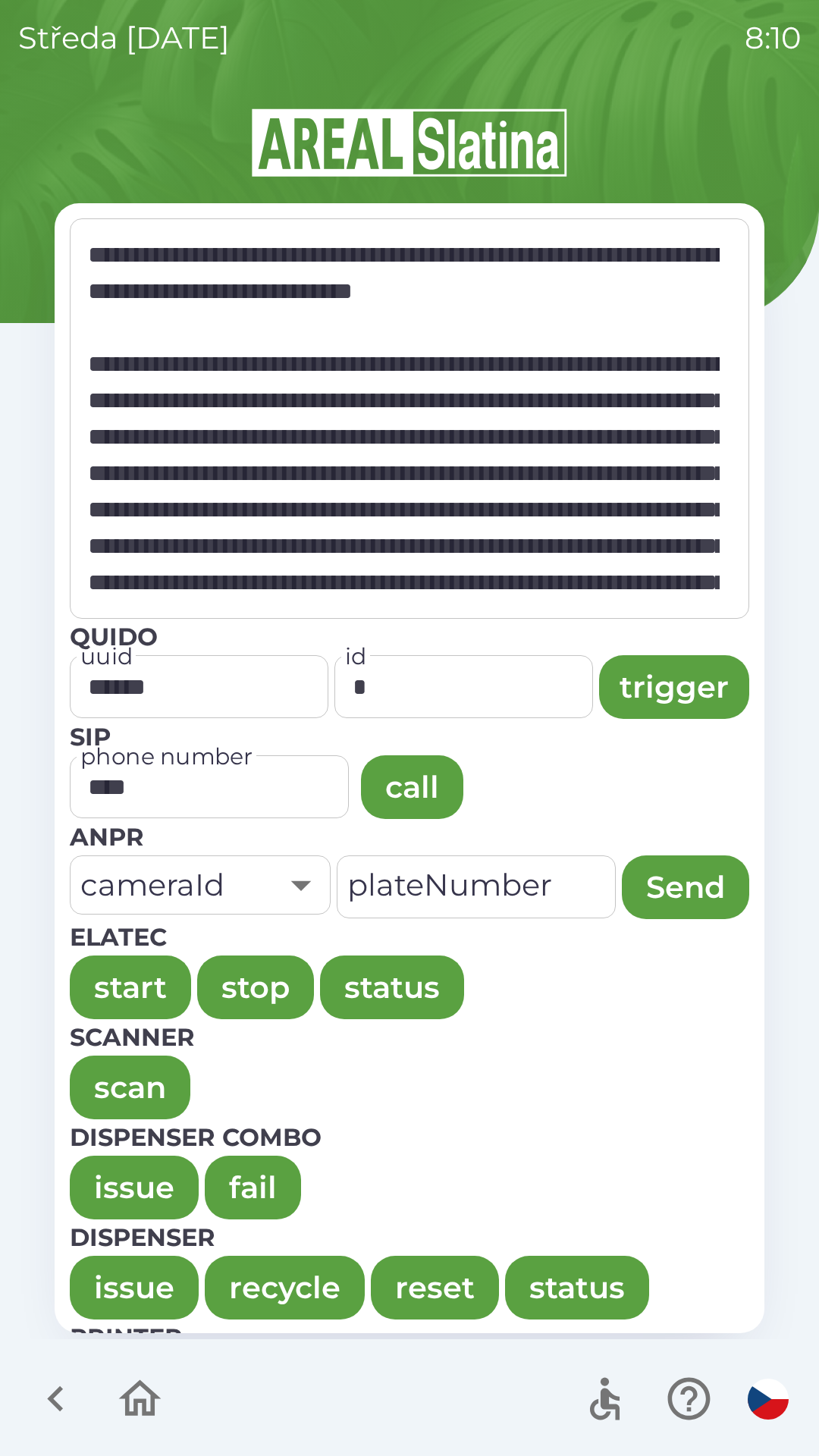
click at [115, 1186] on button "issue" at bounding box center [134, 1187] width 129 height 64
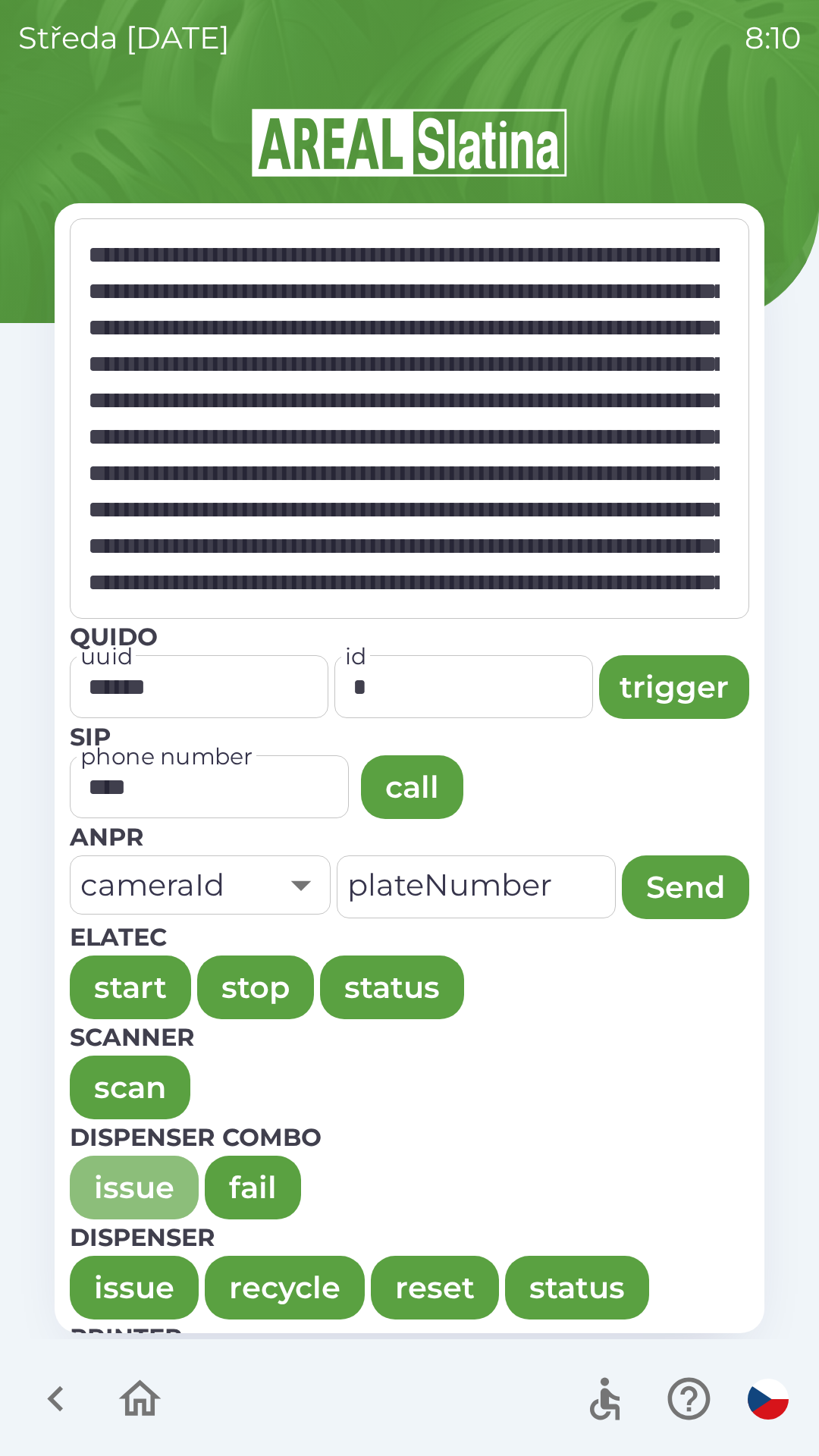
click at [115, 1178] on button "issue" at bounding box center [134, 1187] width 129 height 64
click at [103, 1203] on button "issue" at bounding box center [134, 1187] width 129 height 64
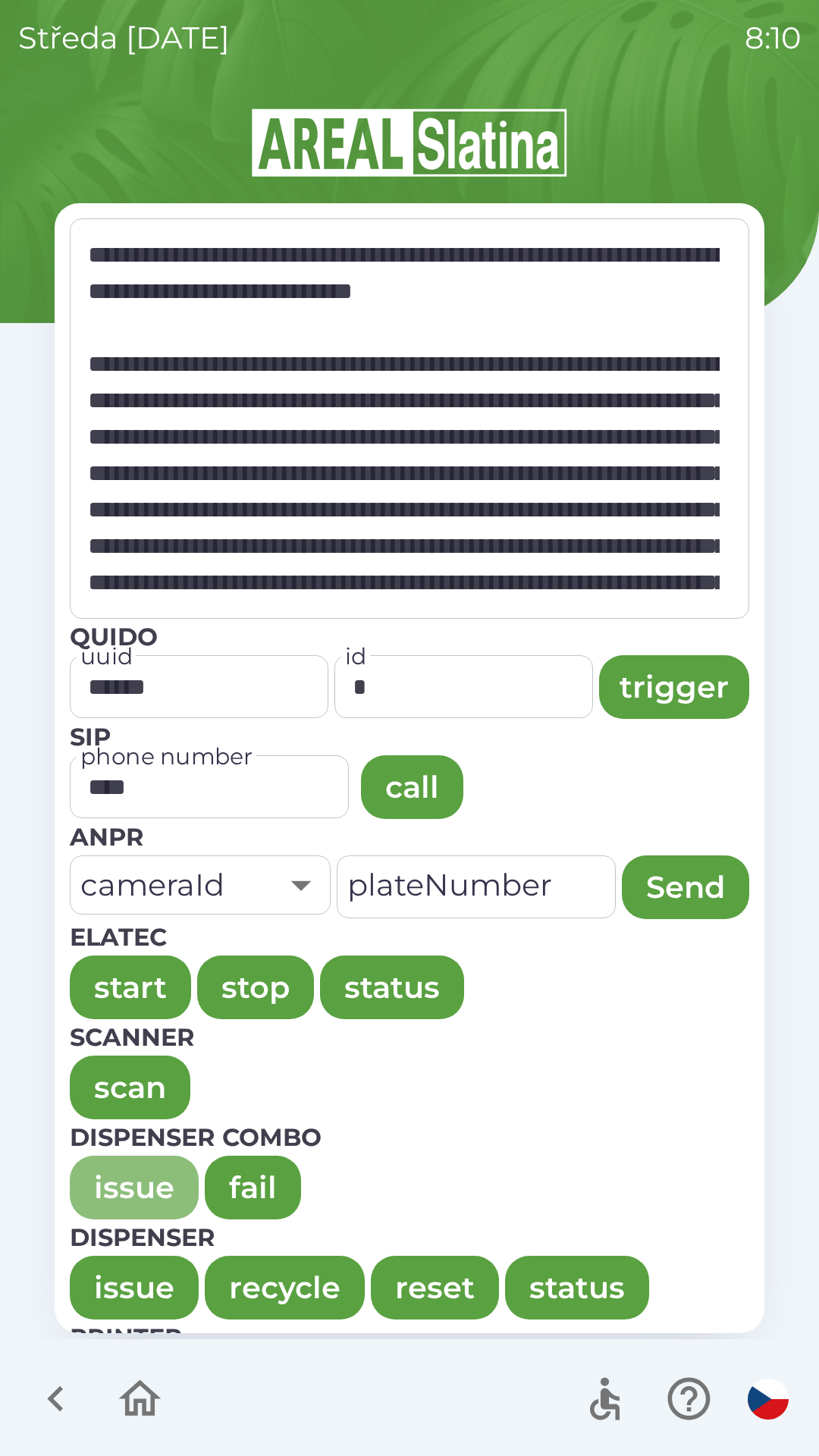
click at [106, 1177] on button "issue" at bounding box center [134, 1187] width 129 height 64
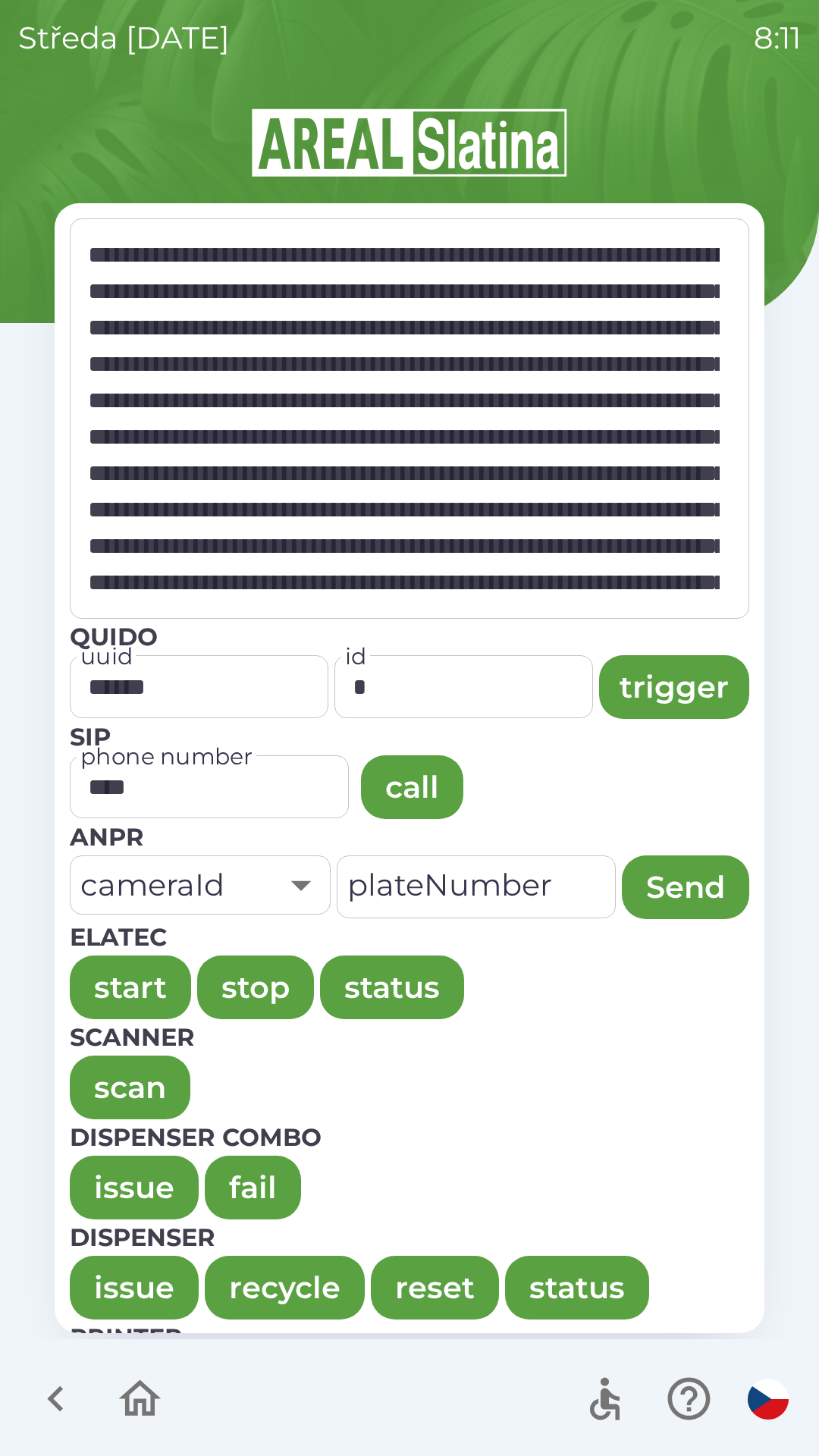
click at [99, 1169] on button "issue" at bounding box center [134, 1187] width 129 height 64
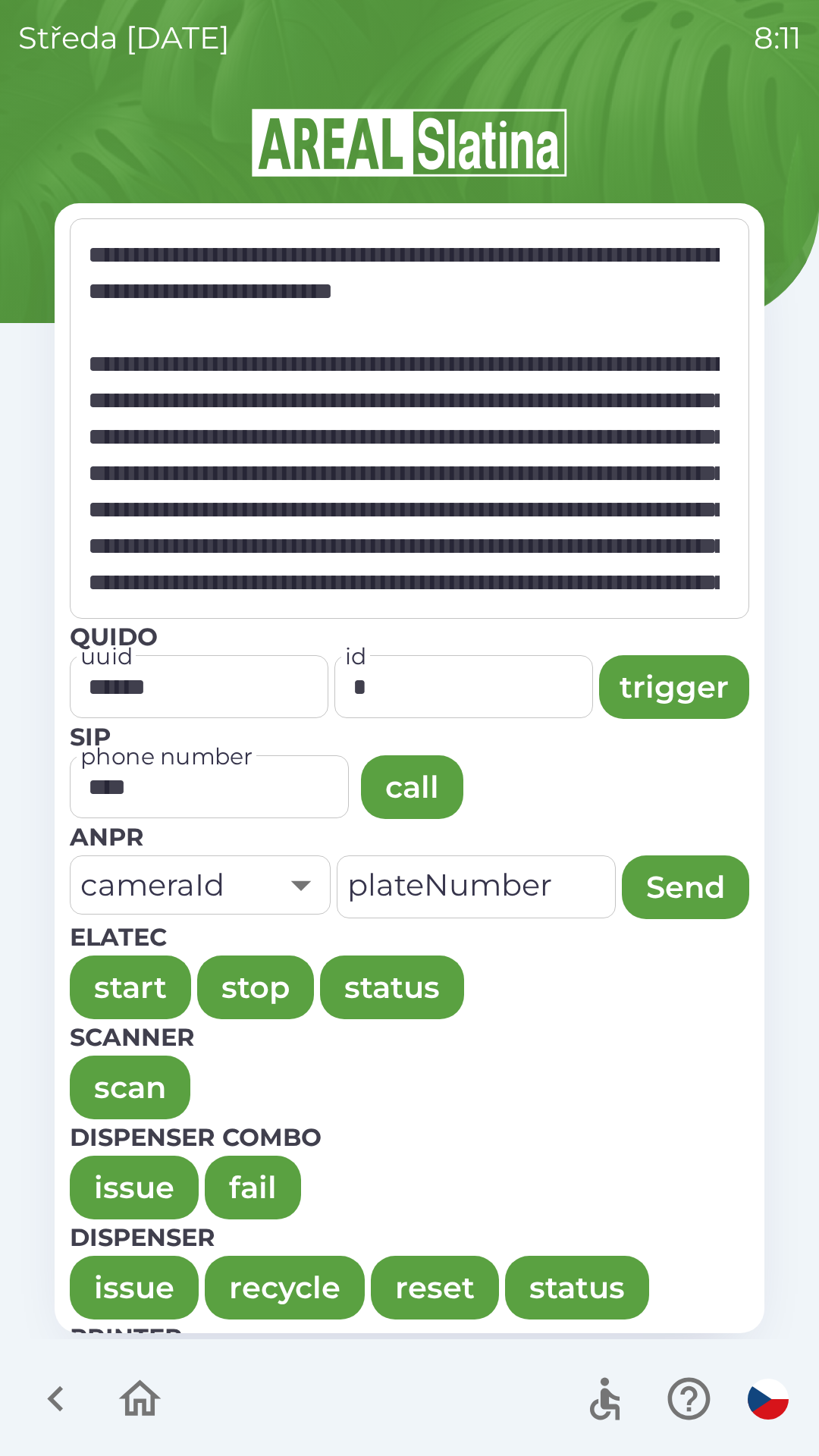
click at [107, 1159] on button "issue" at bounding box center [134, 1187] width 129 height 64
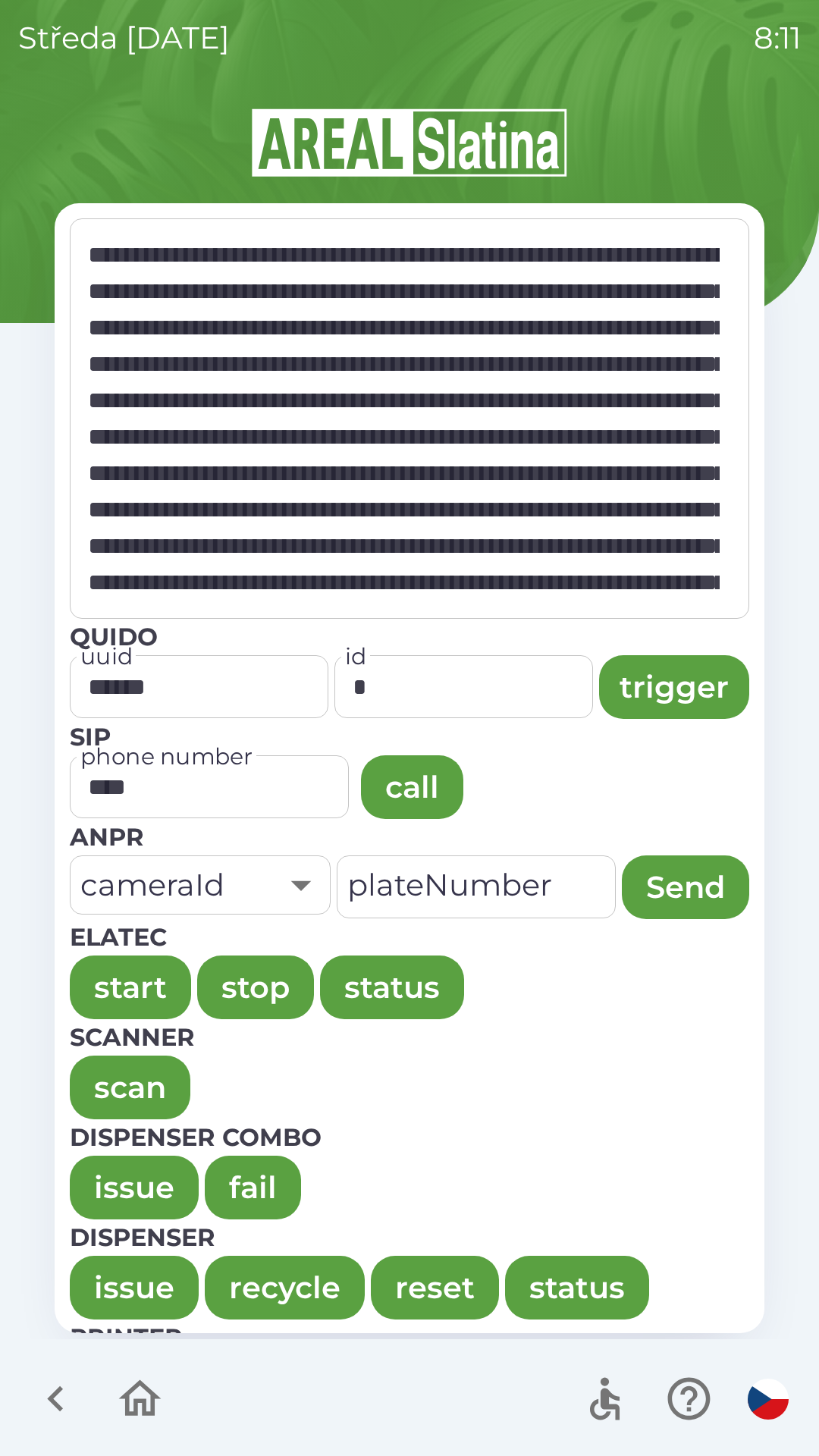
click at [111, 1166] on button "issue" at bounding box center [134, 1187] width 129 height 64
click at [106, 1170] on button "issue" at bounding box center [134, 1187] width 129 height 64
click at [109, 1158] on button "issue" at bounding box center [134, 1187] width 129 height 64
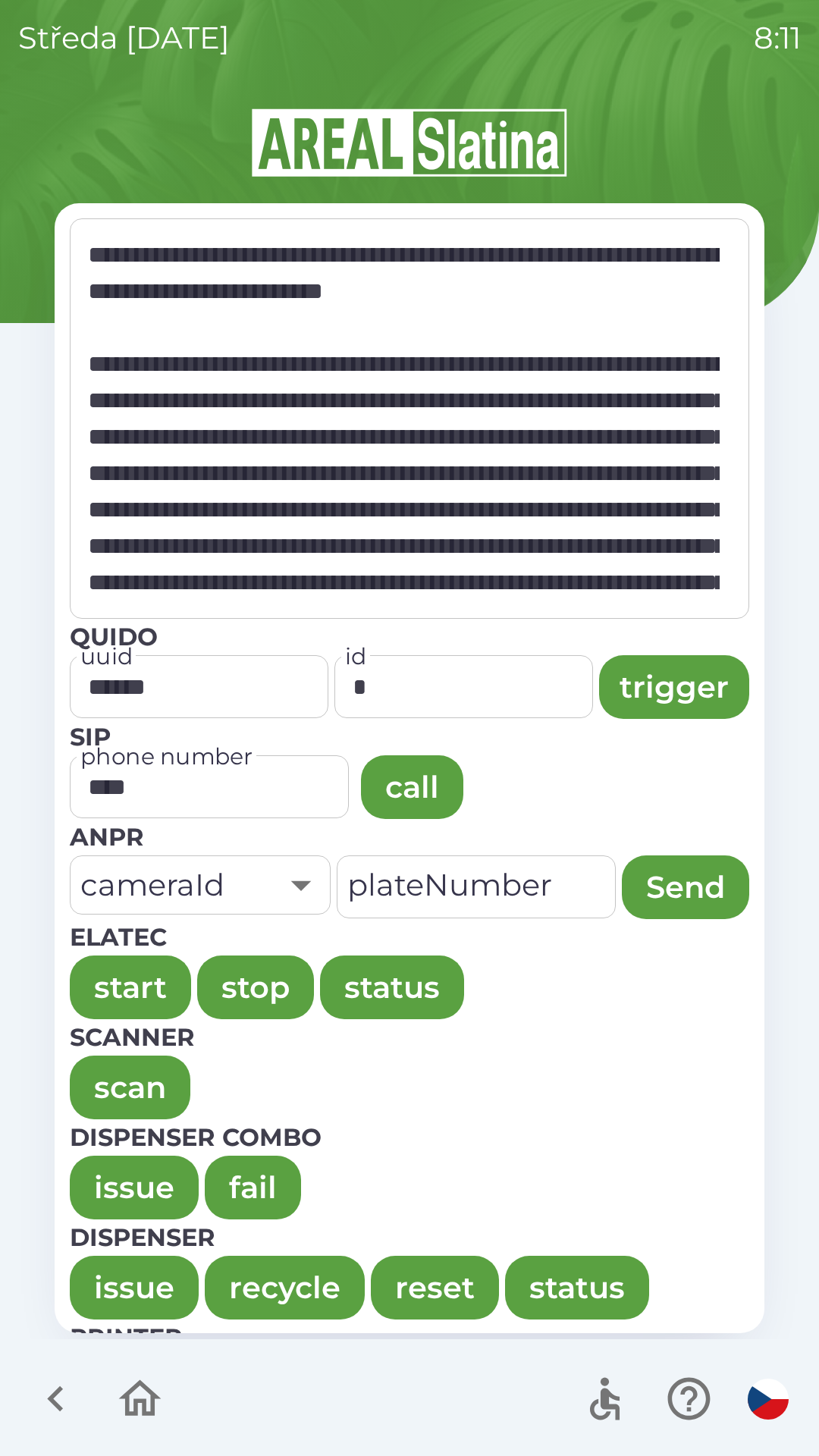
click at [107, 1177] on button "issue" at bounding box center [134, 1187] width 129 height 64
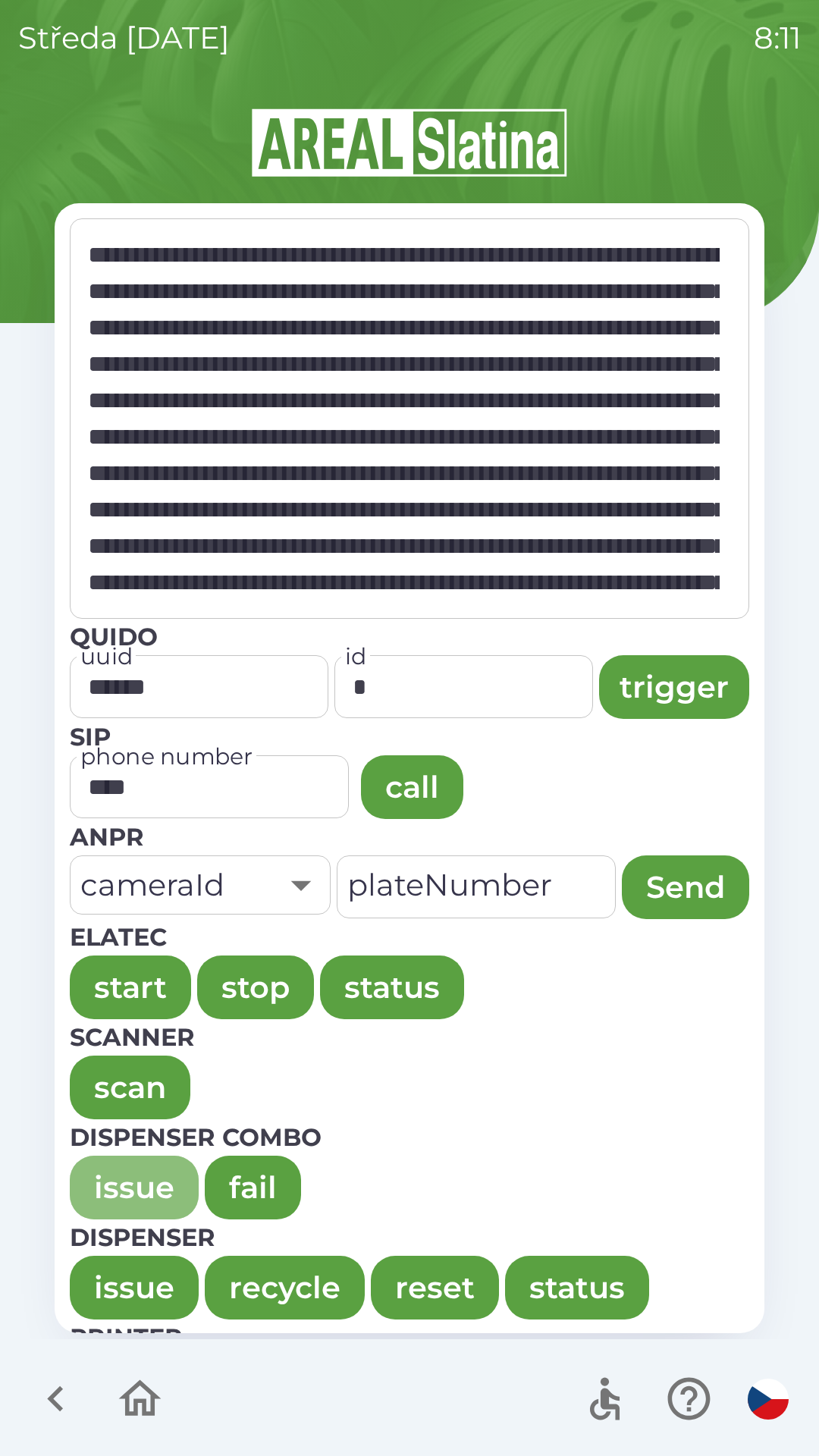
click at [101, 1161] on button "issue" at bounding box center [134, 1187] width 129 height 64
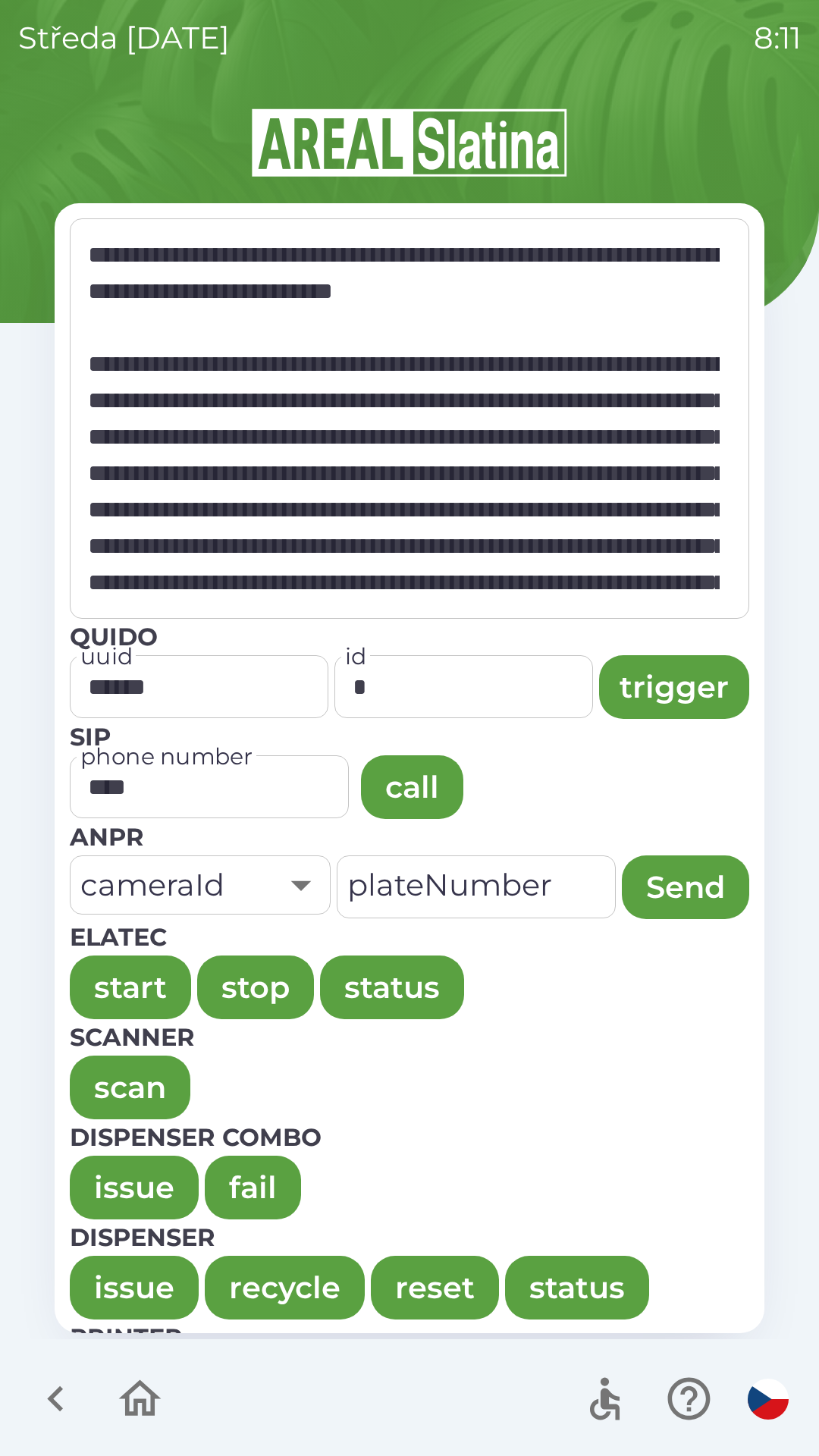
click at [109, 1177] on button "issue" at bounding box center [134, 1187] width 129 height 64
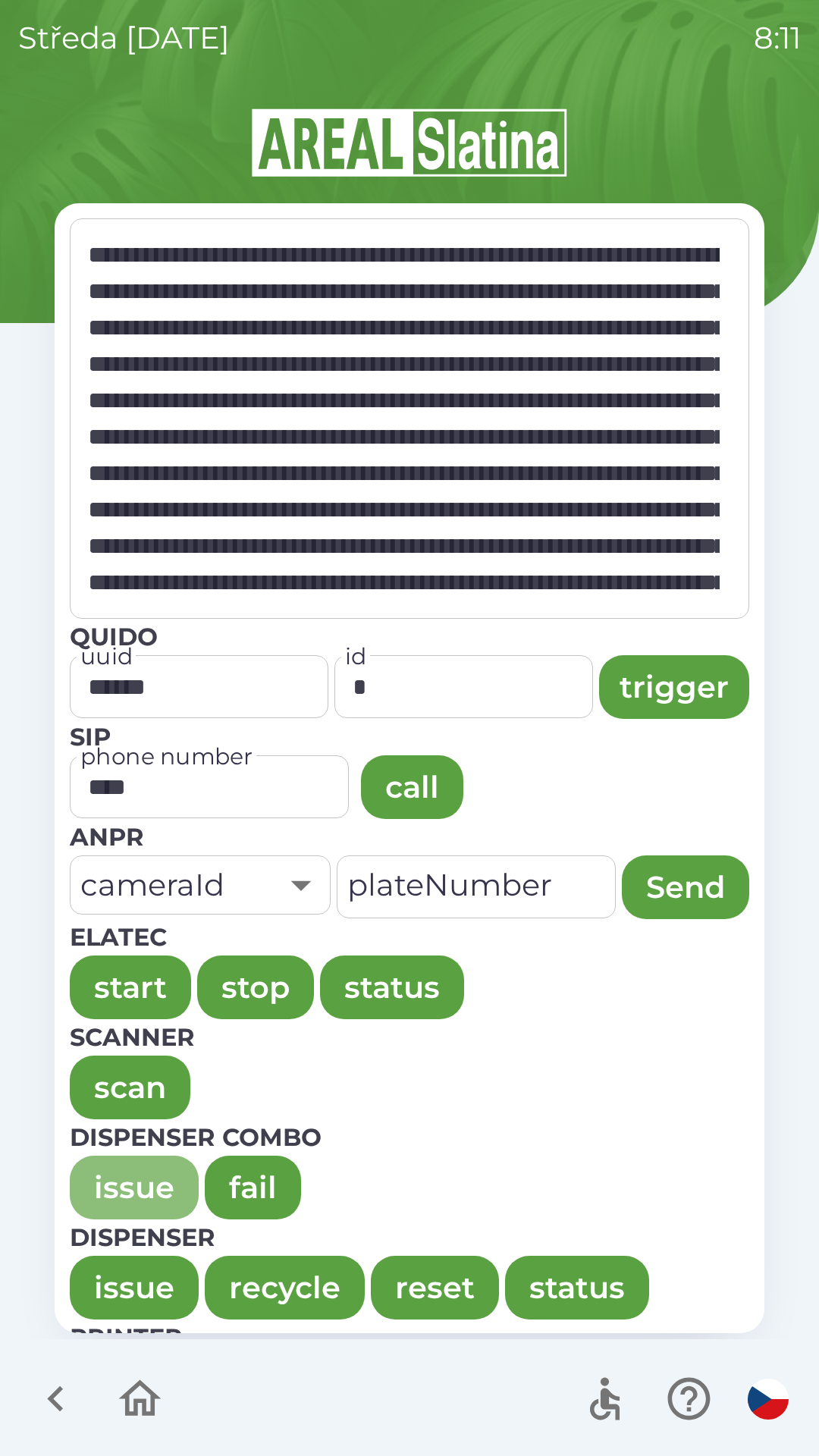
click at [101, 1173] on button "issue" at bounding box center [134, 1187] width 129 height 64
click at [107, 1186] on button "issue" at bounding box center [134, 1187] width 129 height 64
click at [110, 1186] on button "issue" at bounding box center [134, 1187] width 129 height 64
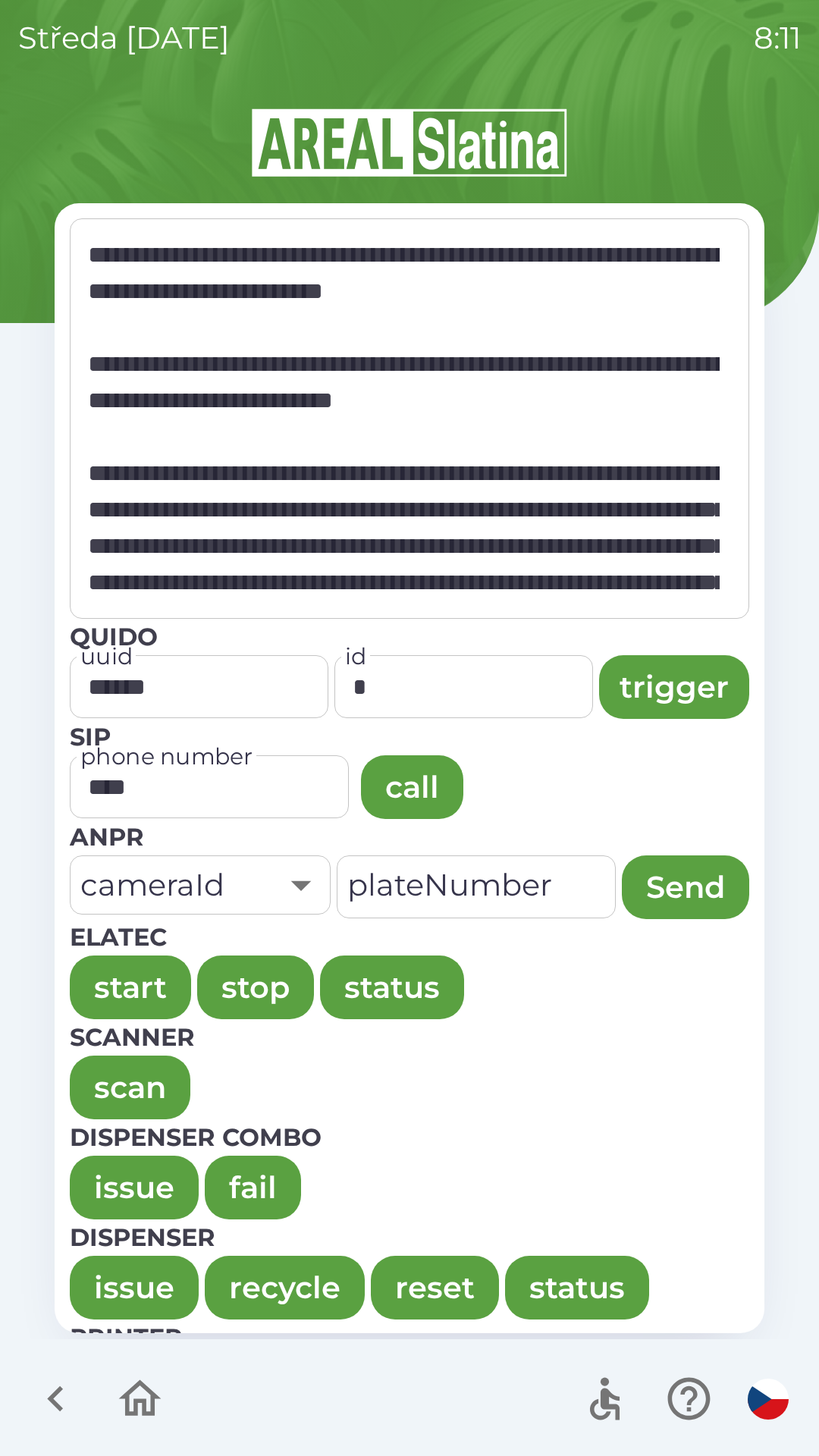
click at [109, 1173] on button "issue" at bounding box center [134, 1187] width 129 height 64
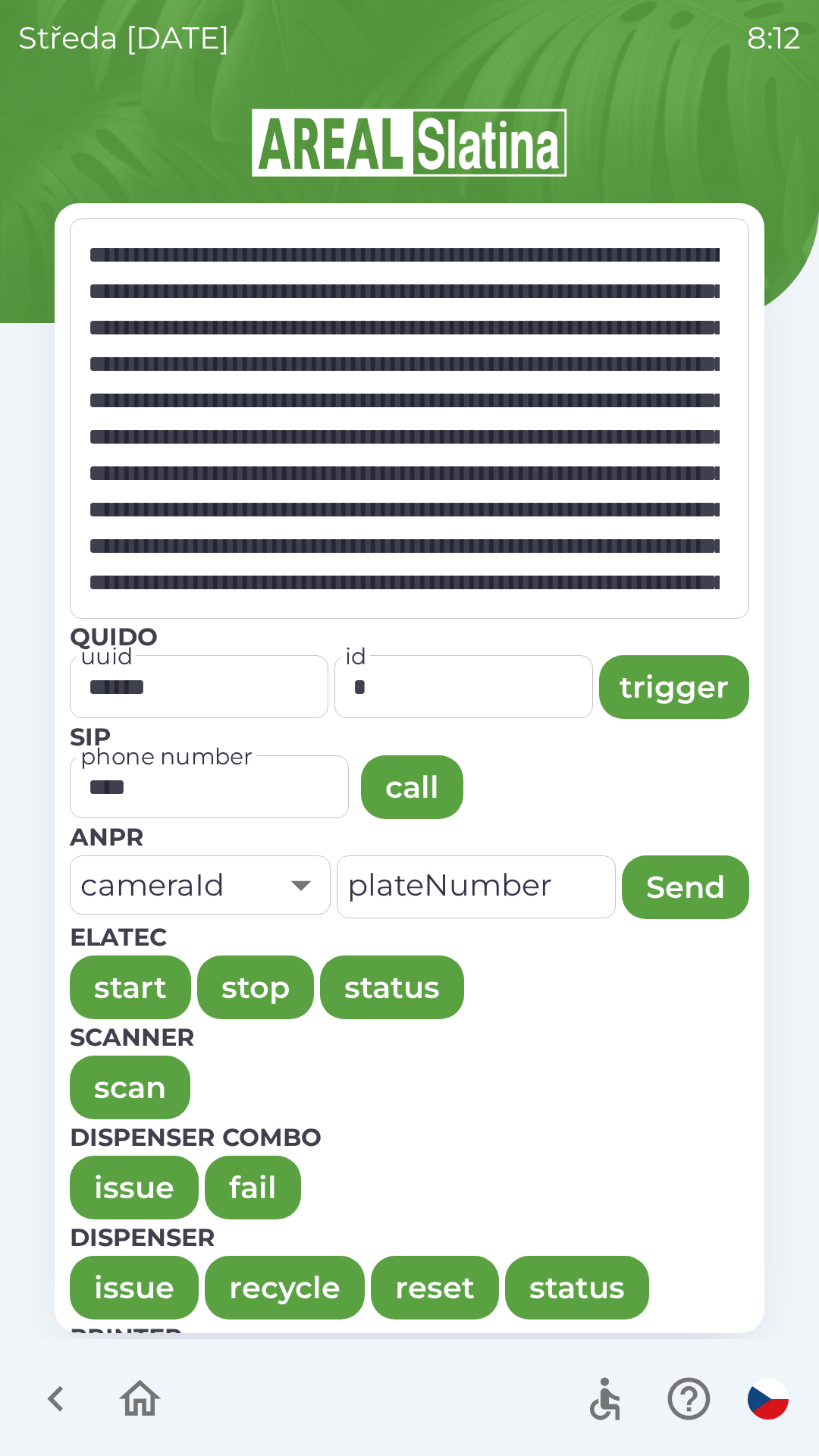
click at [106, 1158] on button "issue" at bounding box center [134, 1187] width 129 height 64
click at [90, 1161] on button "issue" at bounding box center [134, 1187] width 129 height 64
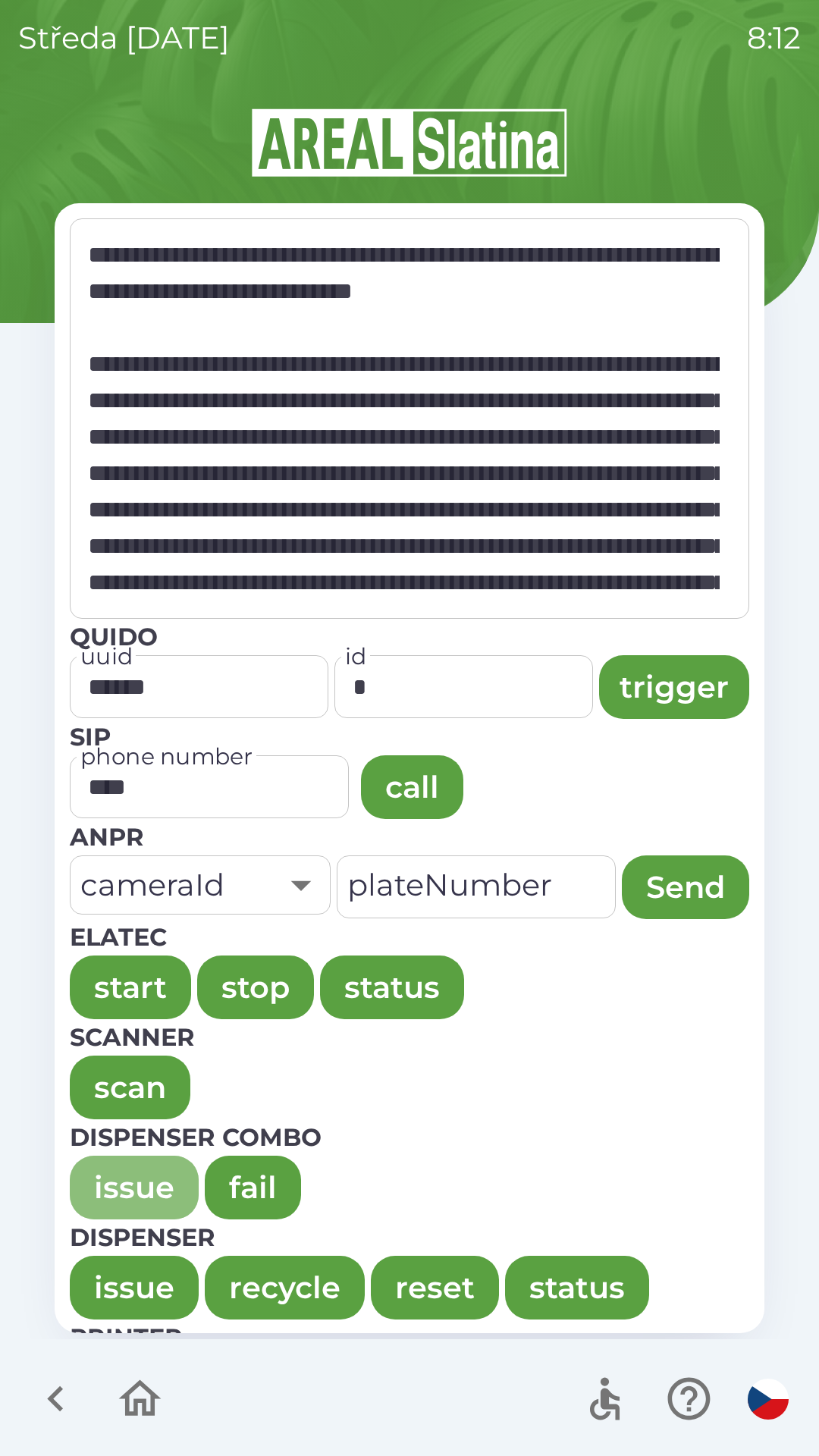
click at [101, 1178] on button "issue" at bounding box center [134, 1187] width 129 height 64
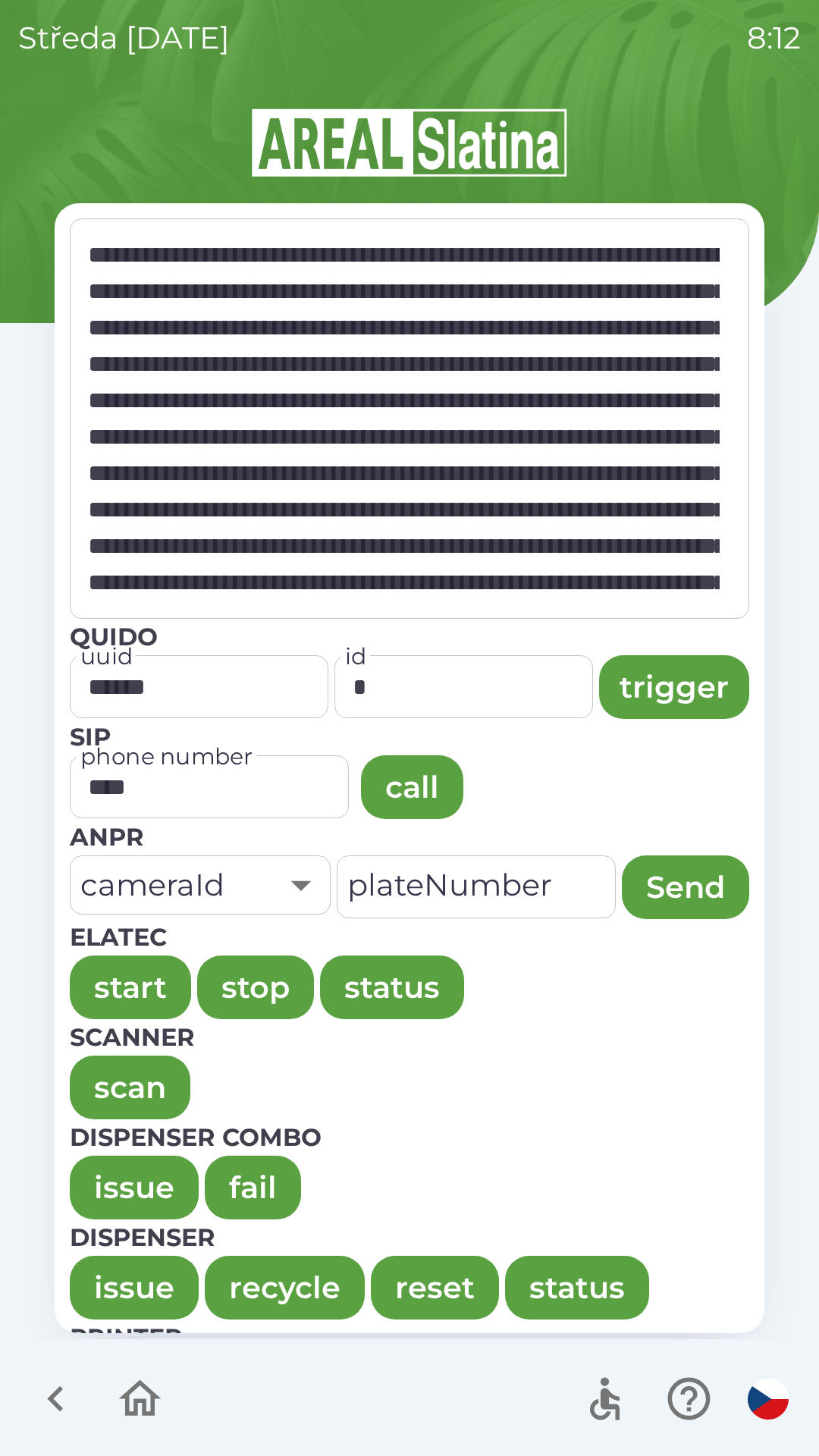
click at [101, 1169] on button "issue" at bounding box center [134, 1187] width 129 height 64
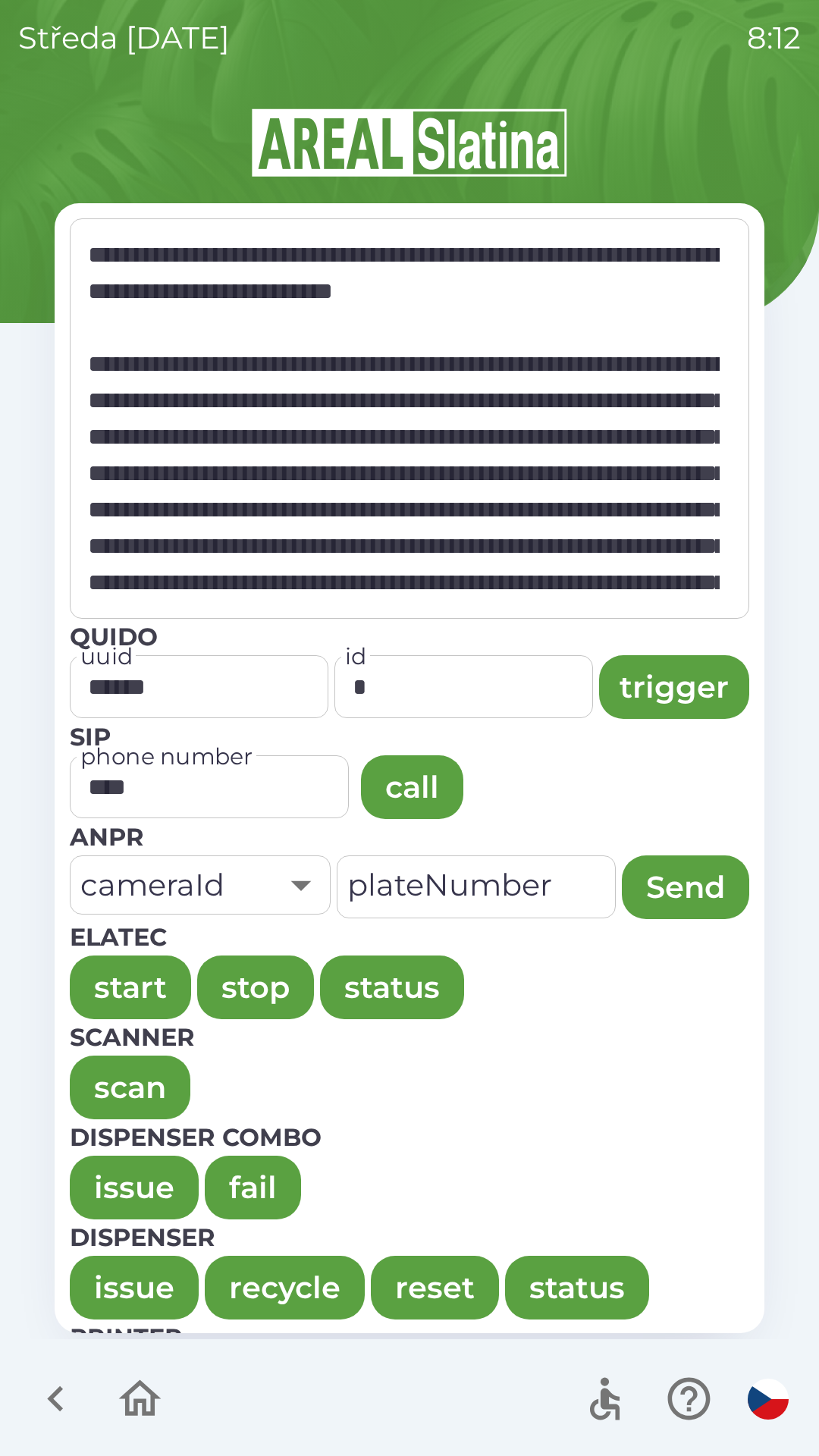
click at [108, 1173] on button "issue" at bounding box center [134, 1187] width 129 height 64
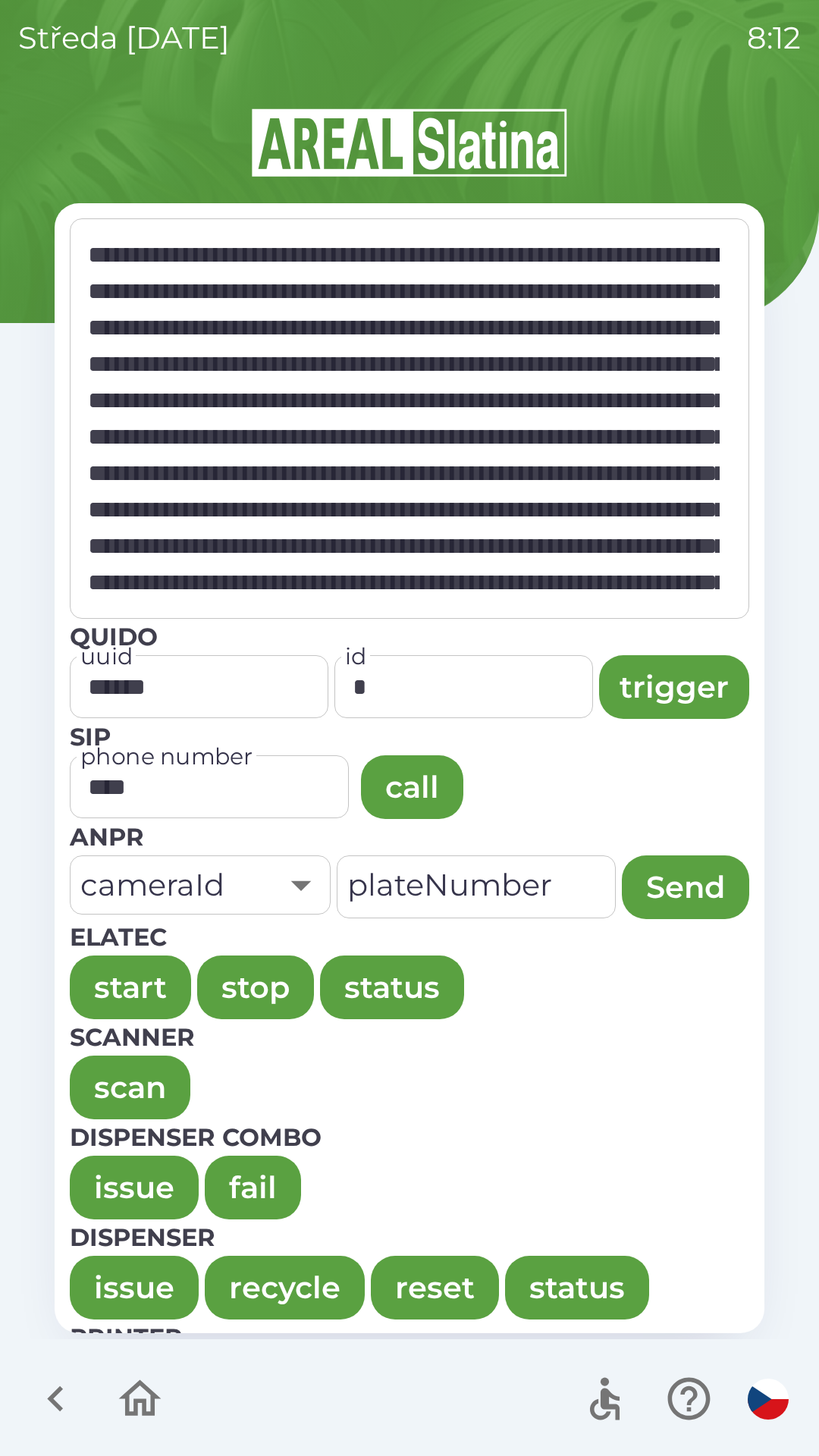
click at [114, 1186] on button "issue" at bounding box center [134, 1187] width 129 height 64
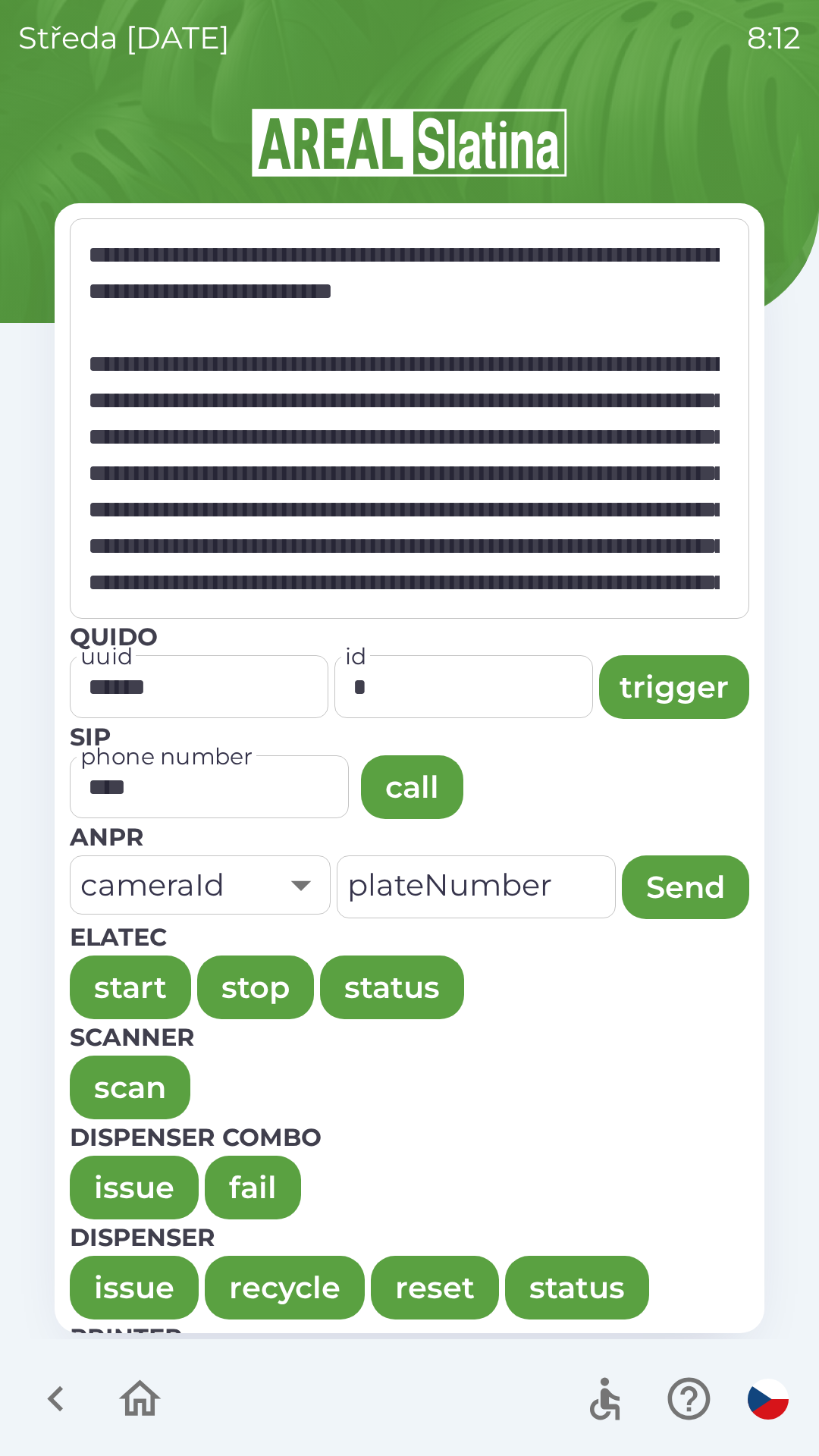
click at [91, 1196] on button "issue" at bounding box center [134, 1187] width 129 height 64
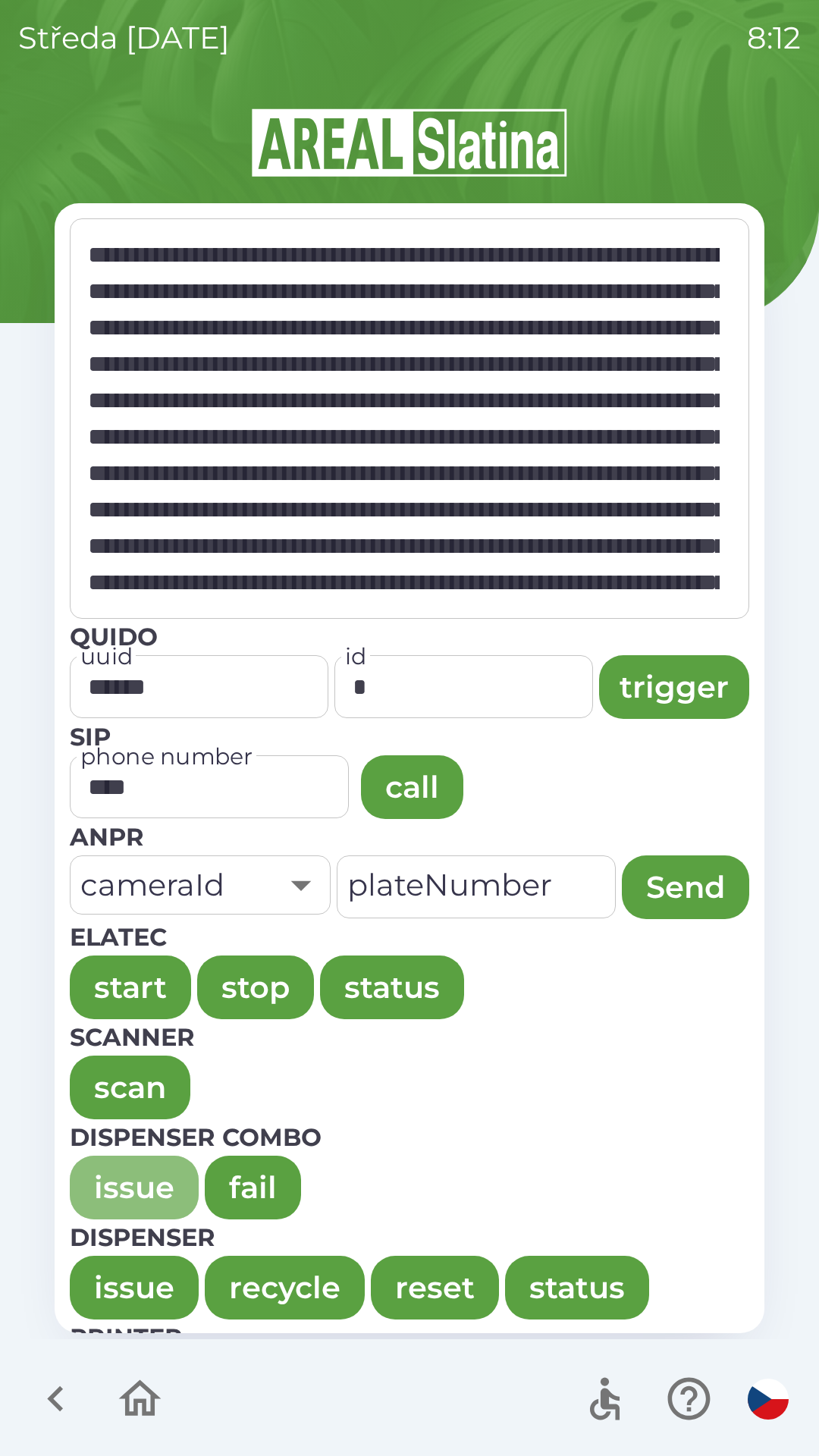
click at [102, 1171] on button "issue" at bounding box center [134, 1187] width 129 height 64
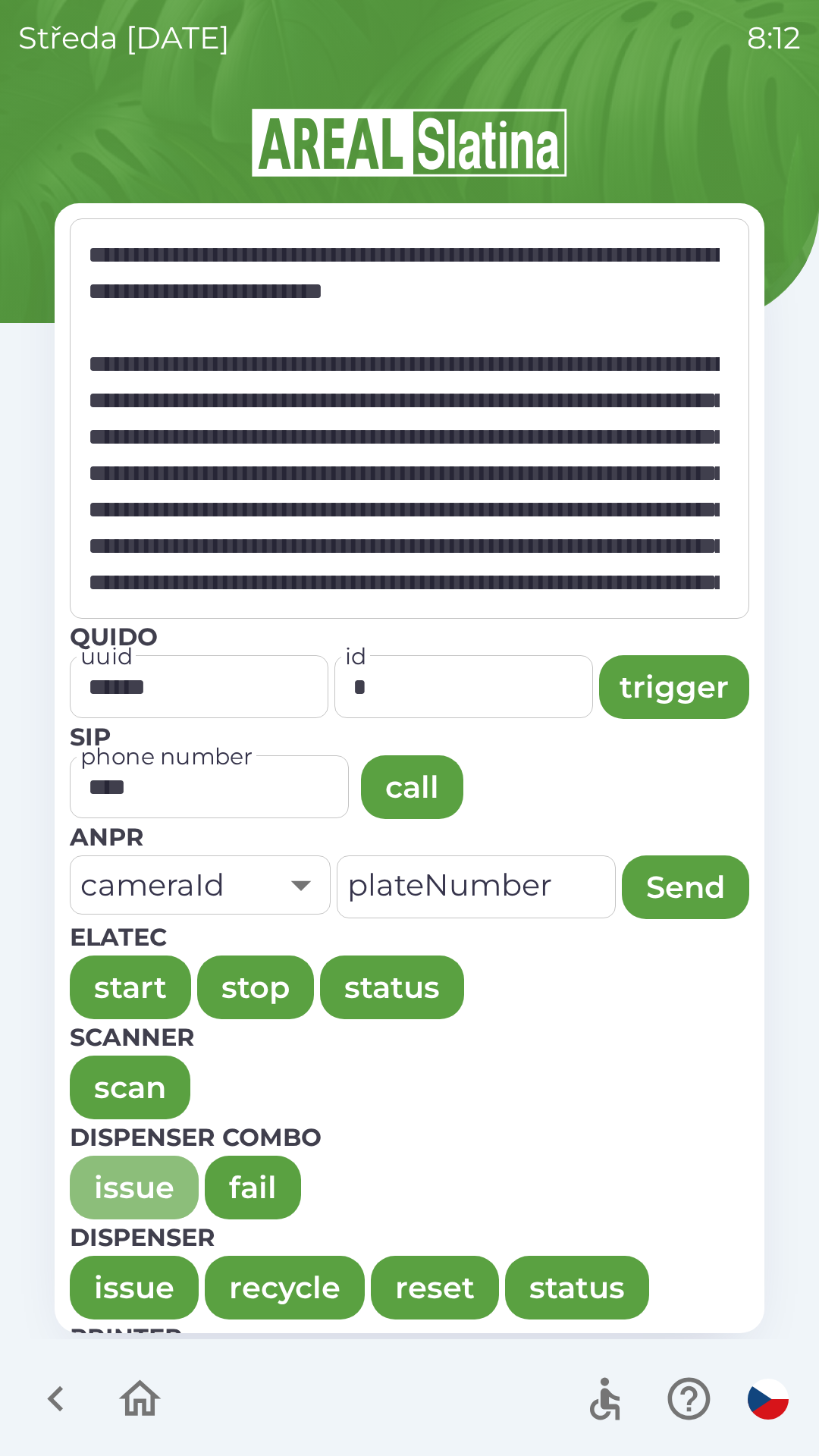
click at [107, 1167] on button "issue" at bounding box center [134, 1187] width 129 height 64
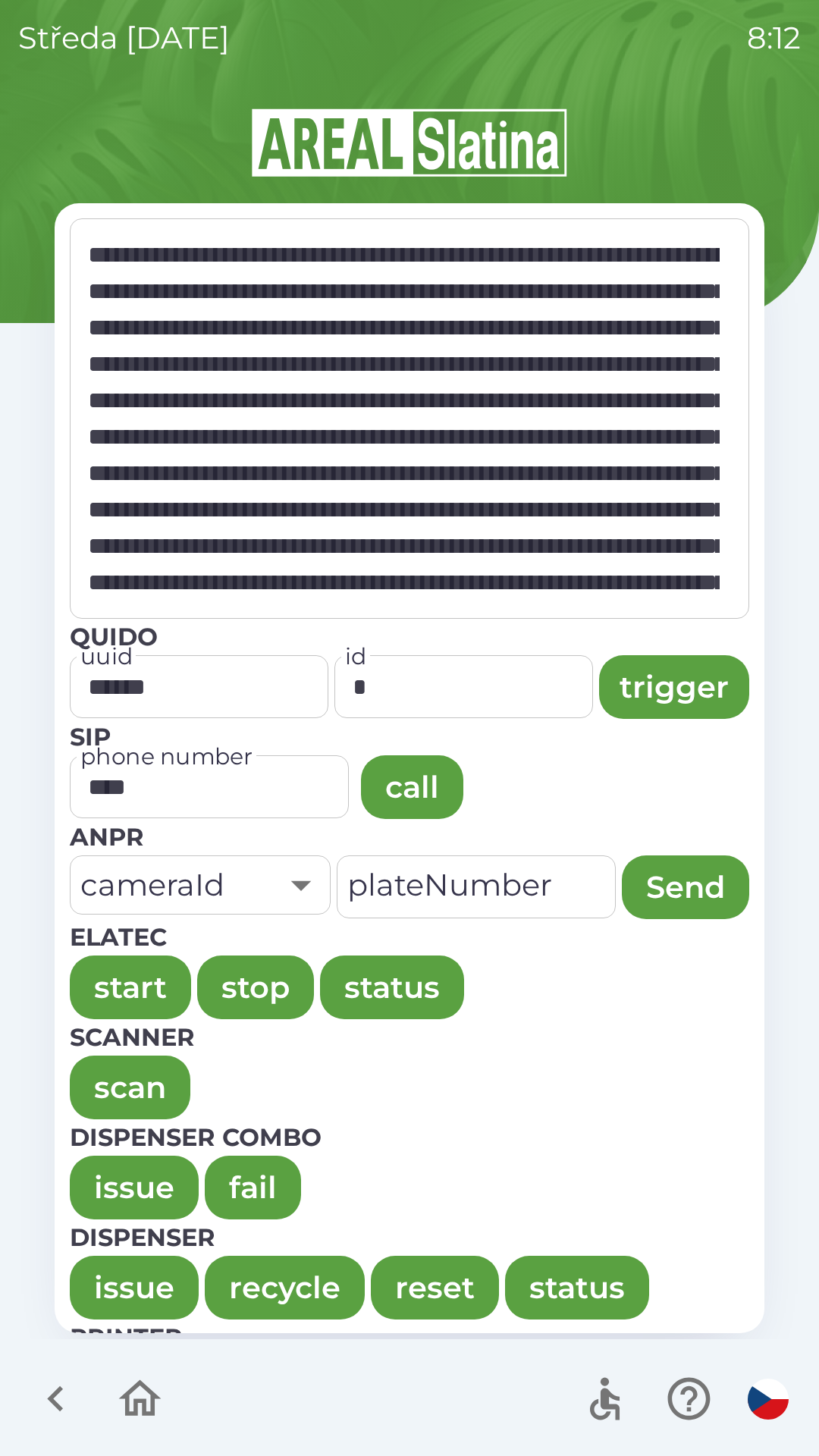
click at [122, 1177] on button "issue" at bounding box center [134, 1187] width 129 height 64
type textarea "**********"
